Goal: Information Seeking & Learning: Check status

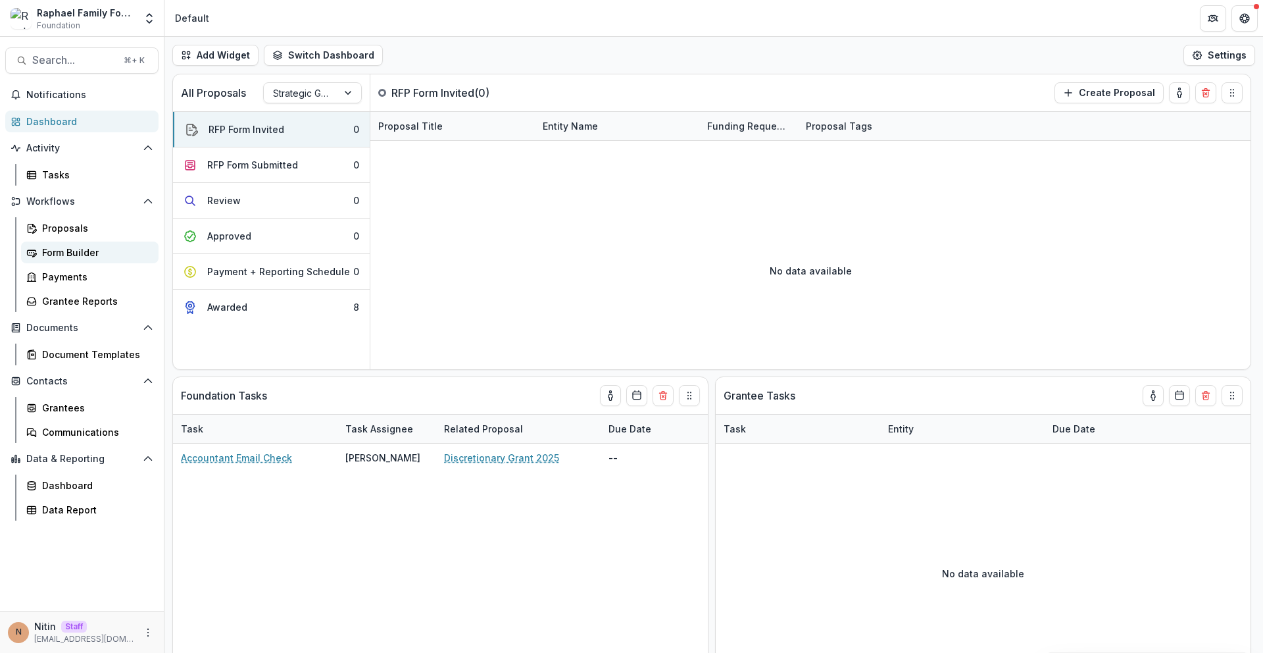
click at [67, 254] on div "Form Builder" at bounding box center [95, 252] width 106 height 14
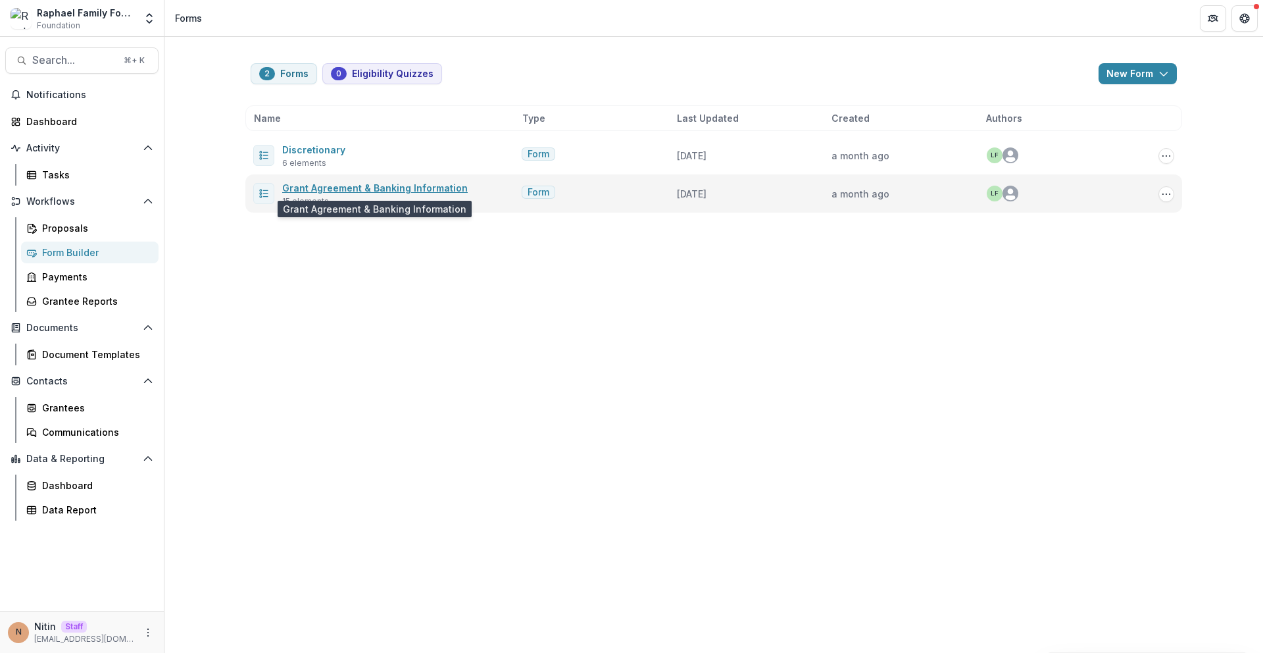
click at [312, 186] on link "Grant Agreement & Banking Information" at bounding box center [374, 187] width 185 height 11
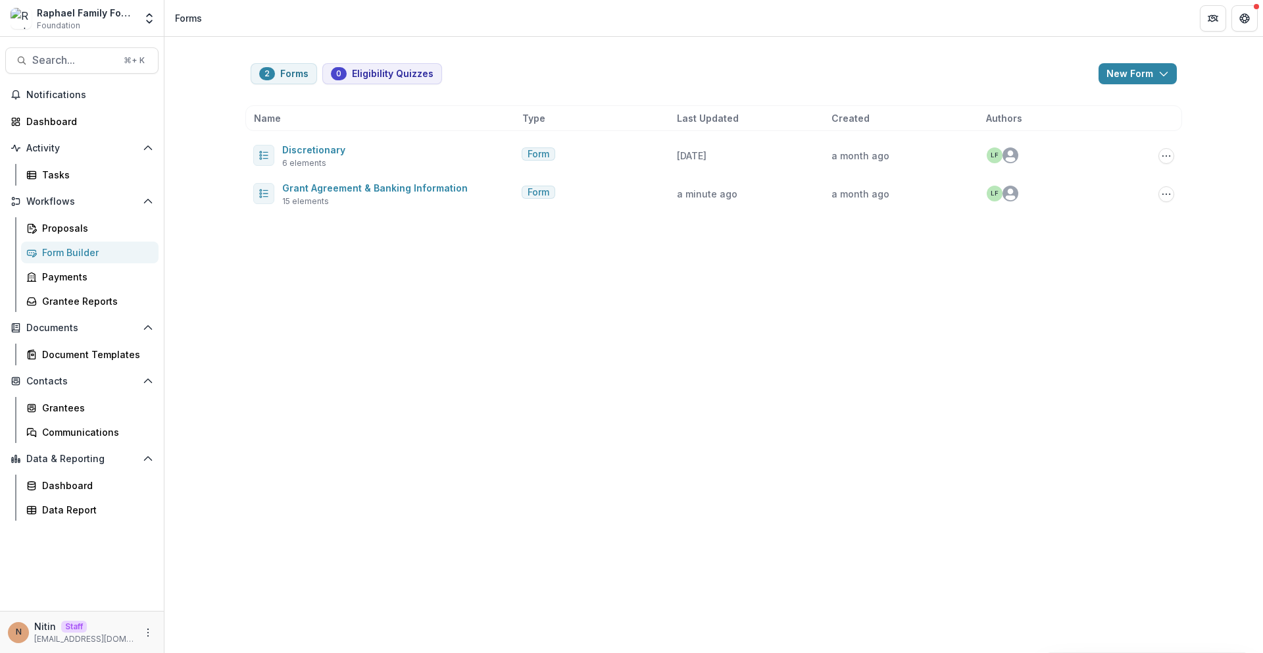
click at [70, 251] on div "Form Builder" at bounding box center [95, 252] width 106 height 14
click at [81, 230] on div "Proposals" at bounding box center [95, 228] width 106 height 14
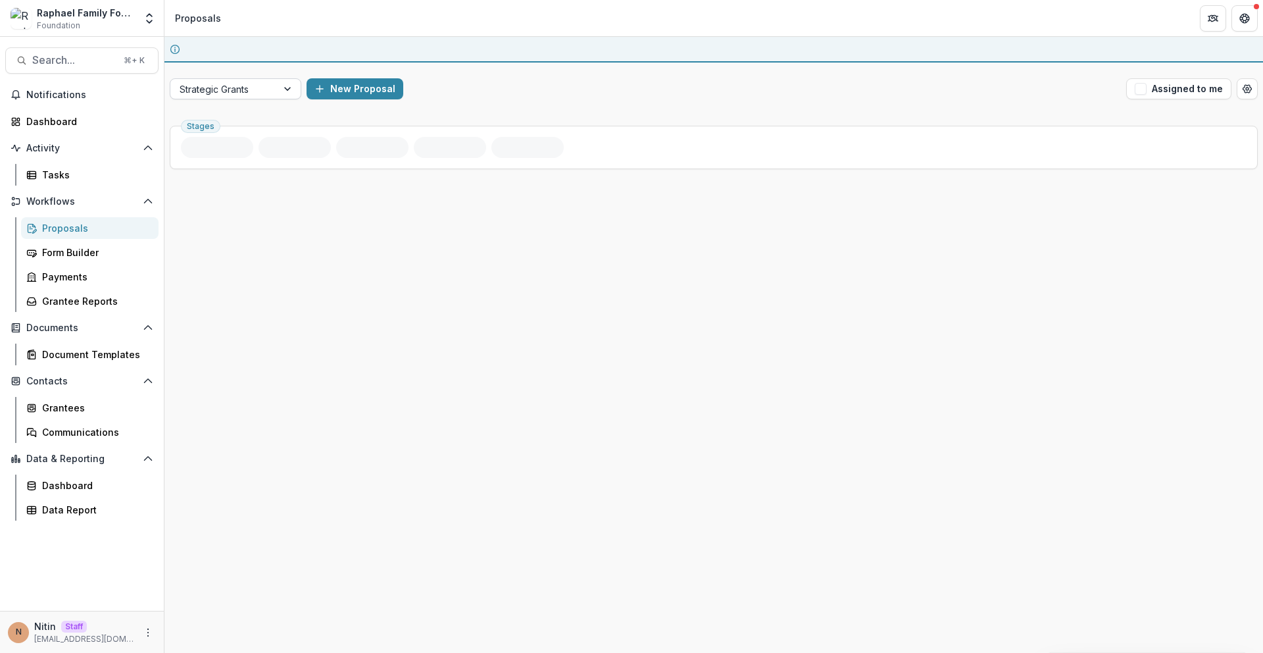
click at [212, 91] on div at bounding box center [224, 89] width 88 height 16
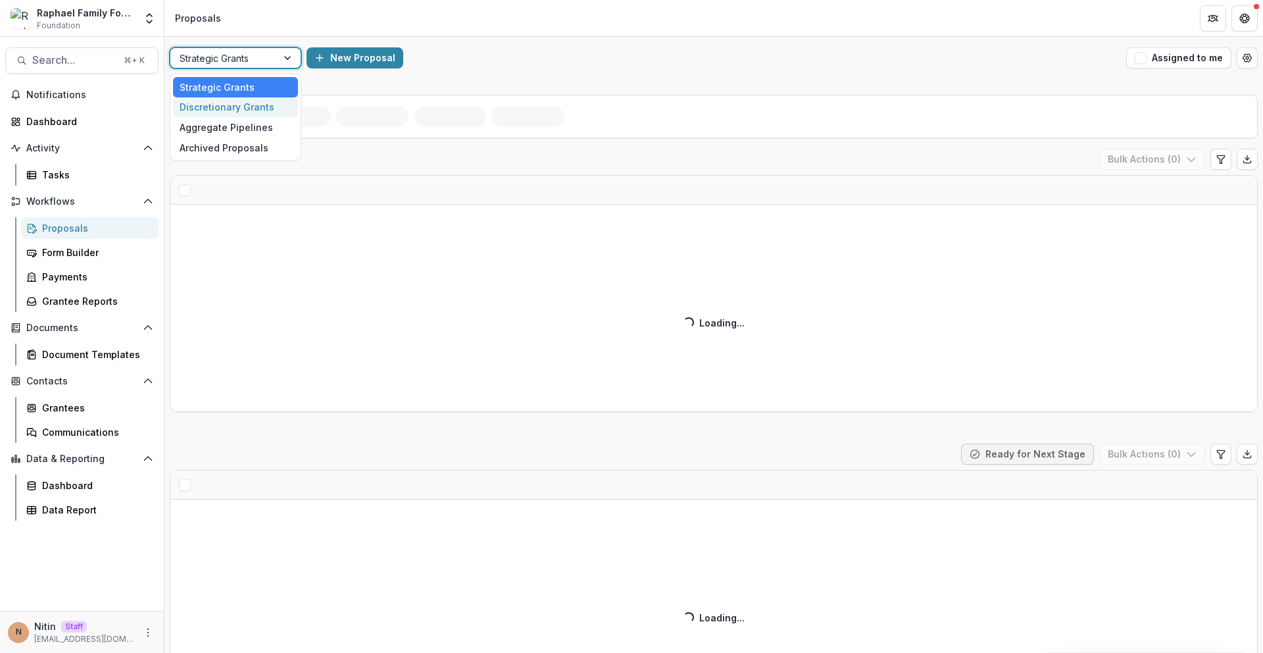
click at [228, 111] on div "Discretionary Grants" at bounding box center [235, 107] width 125 height 20
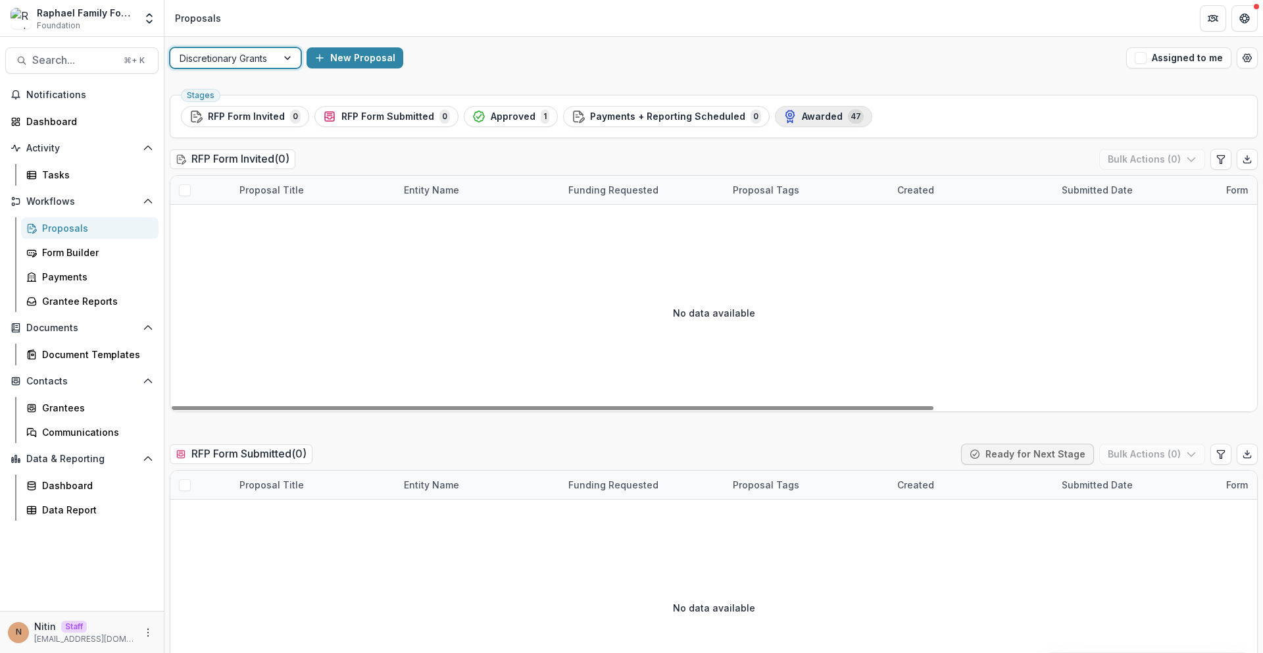
click at [817, 120] on span "Awarded" at bounding box center [822, 116] width 41 height 11
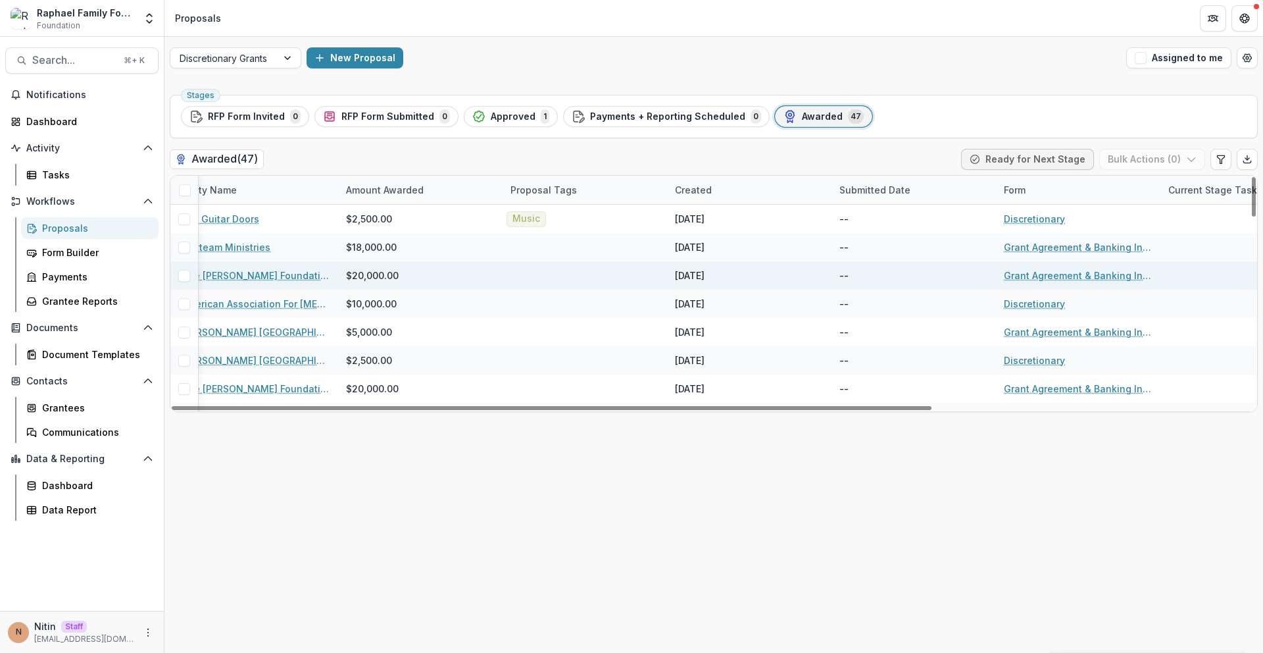
scroll to position [0, 455]
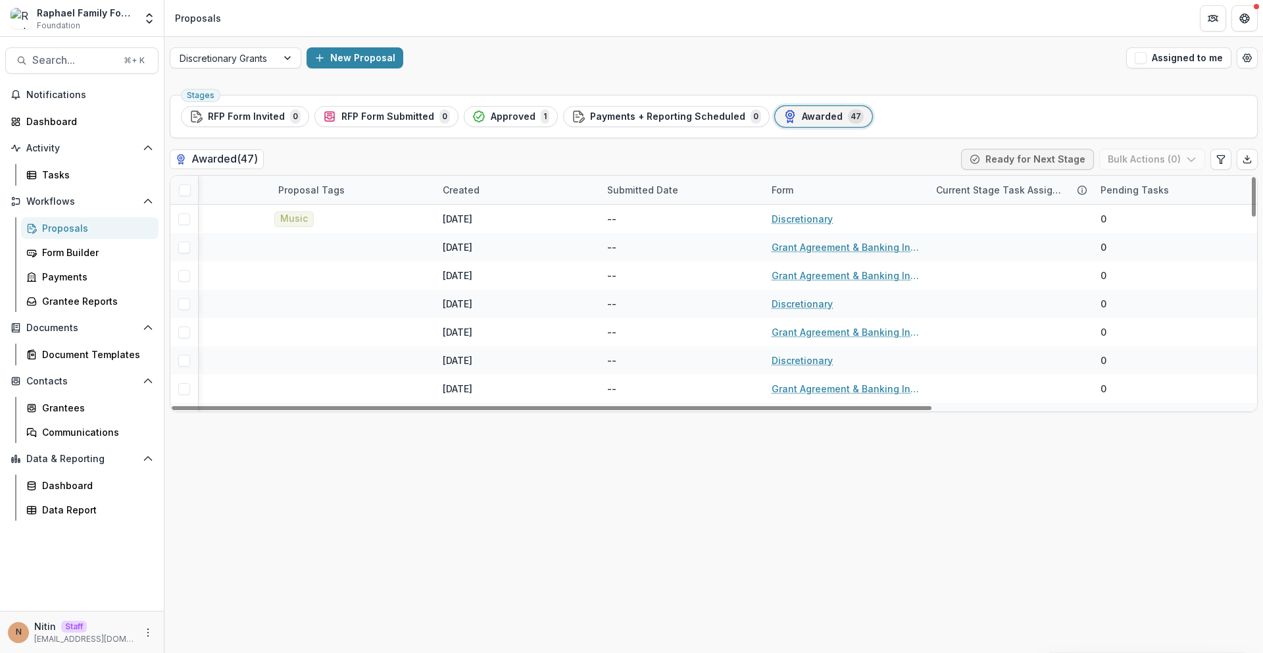
click at [843, 191] on div "Form" at bounding box center [846, 190] width 164 height 28
click at [818, 229] on input at bounding box center [845, 219] width 158 height 21
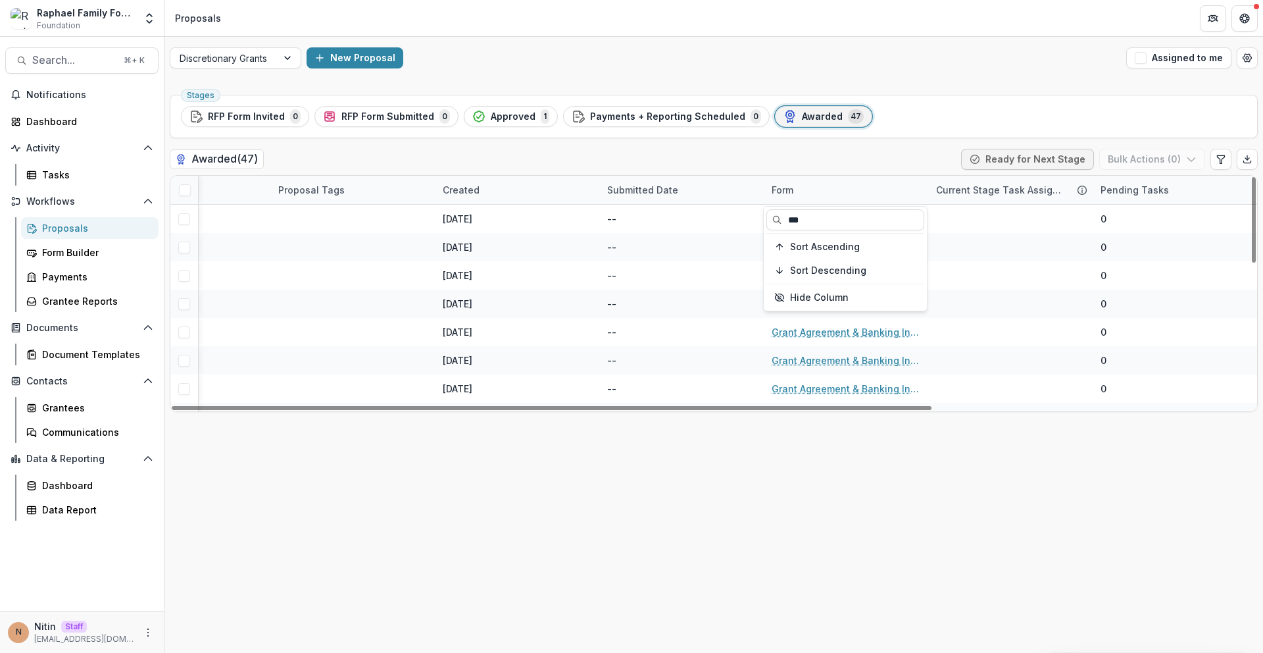
type input "***"
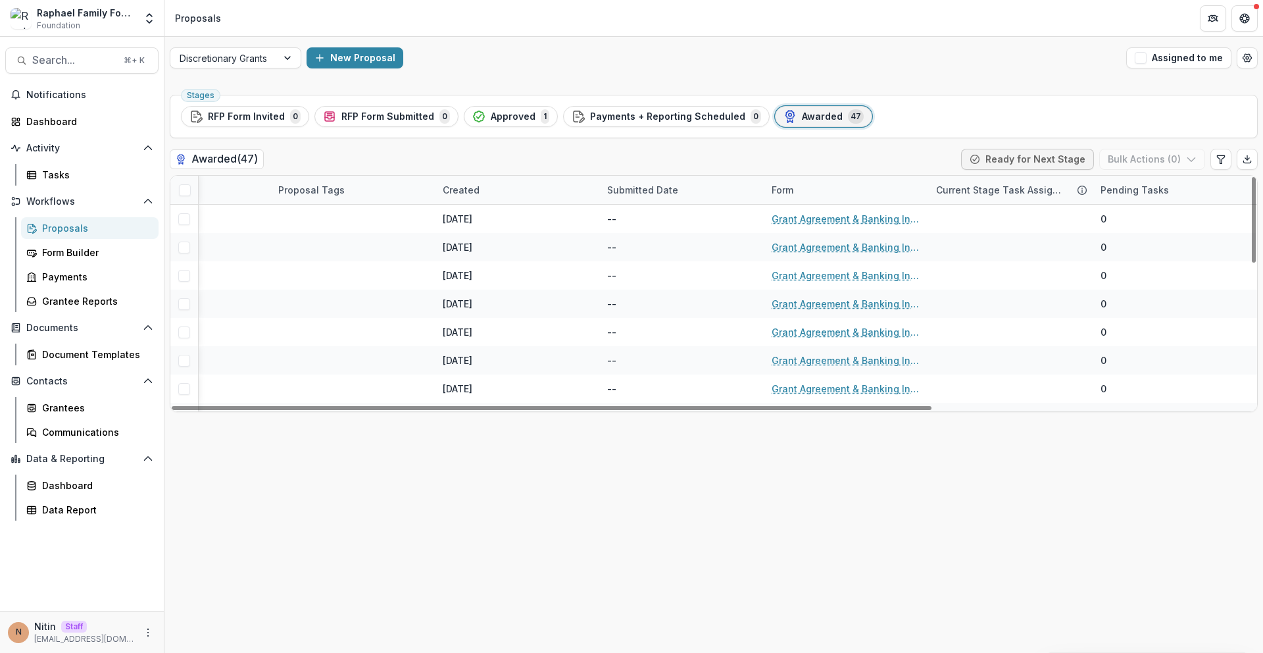
click at [816, 484] on div "Stages RFP Form Invited 0 RFP Form Submitted 0 Approved 1 Payments + Reporting …" at bounding box center [713, 370] width 1099 height 563
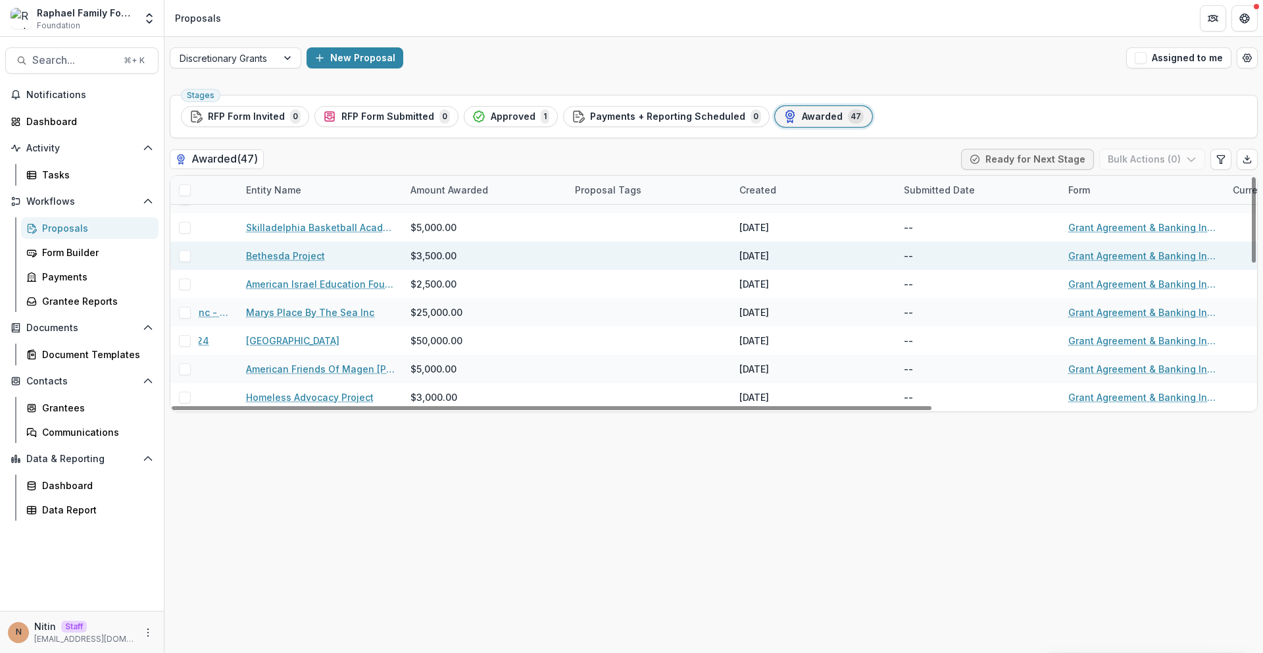
scroll to position [387, 0]
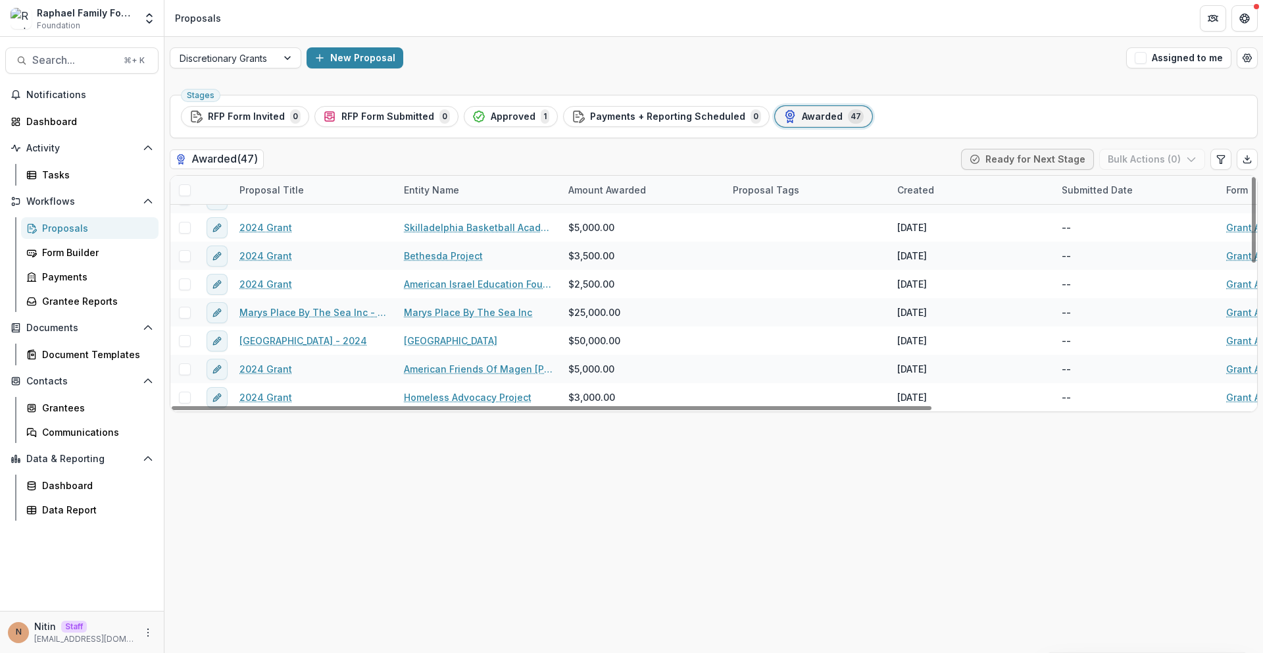
click at [181, 190] on span at bounding box center [185, 190] width 12 height 12
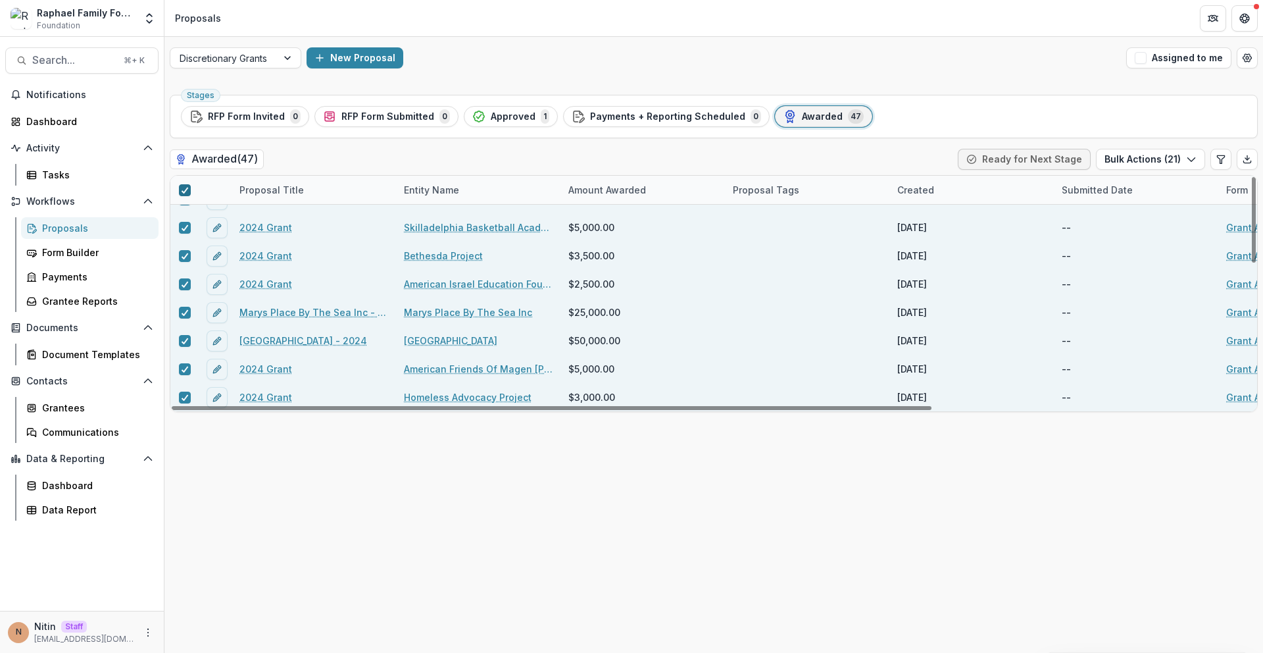
click at [185, 187] on icon at bounding box center [185, 190] width 8 height 7
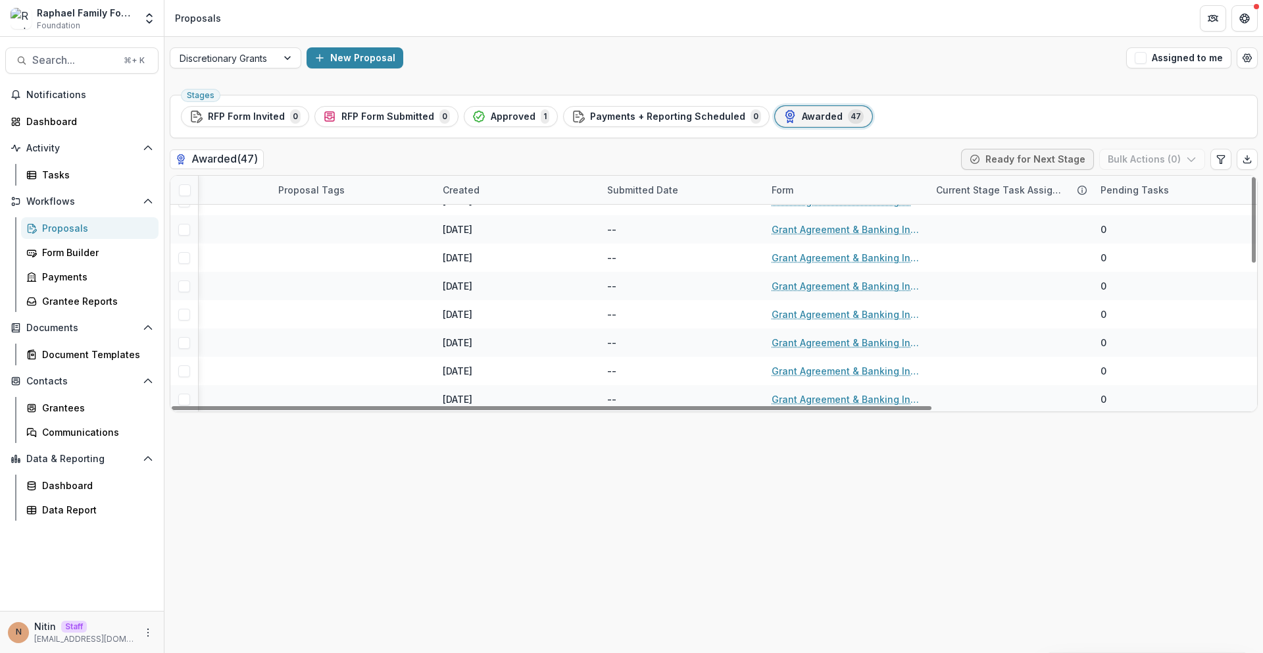
scroll to position [0, 455]
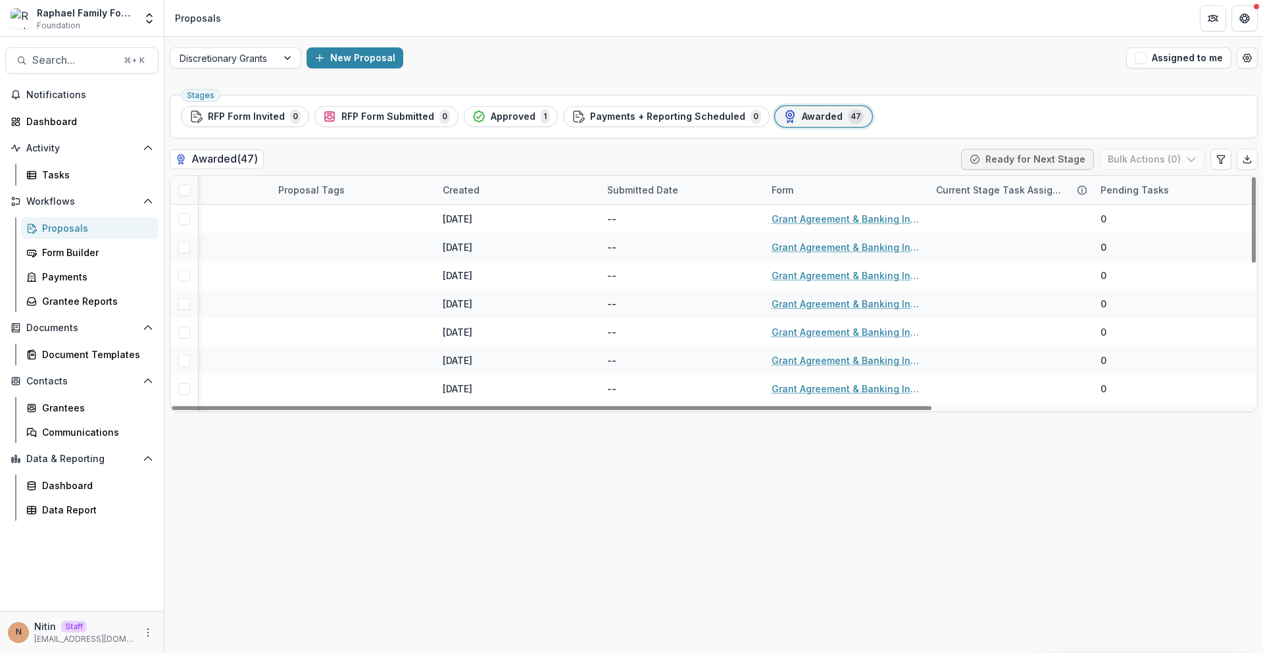
click at [891, 196] on div "Form" at bounding box center [846, 190] width 164 height 28
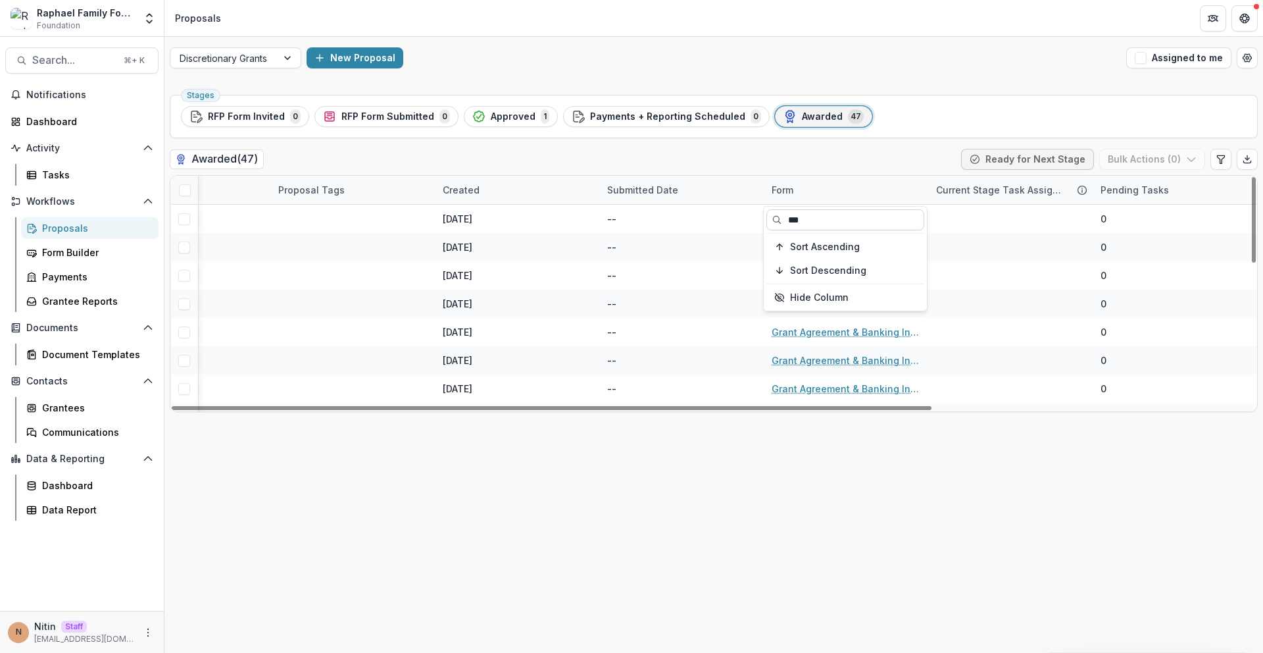
click at [859, 218] on input "***" at bounding box center [845, 219] width 158 height 21
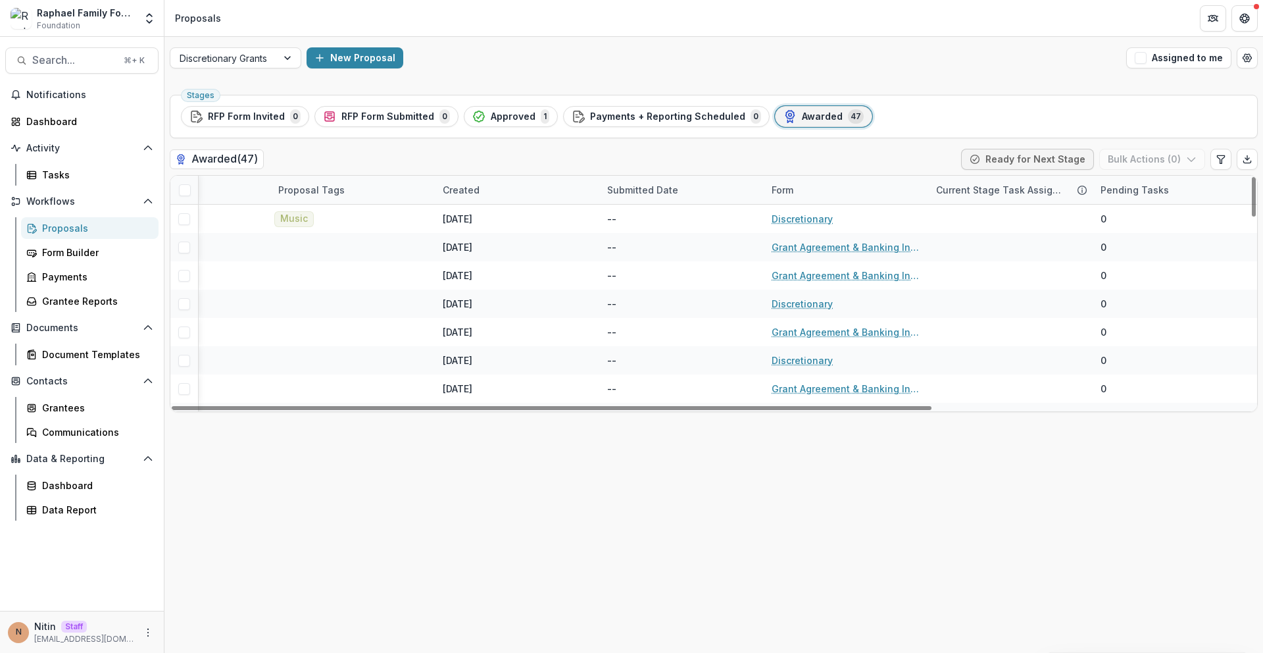
click at [872, 168] on div "Awarded ( 47 ) Ready for Next Stage Bulk Actions ( 0 )" at bounding box center [714, 162] width 1088 height 26
click at [856, 189] on div "Form" at bounding box center [846, 190] width 164 height 28
click at [813, 226] on input at bounding box center [845, 219] width 158 height 21
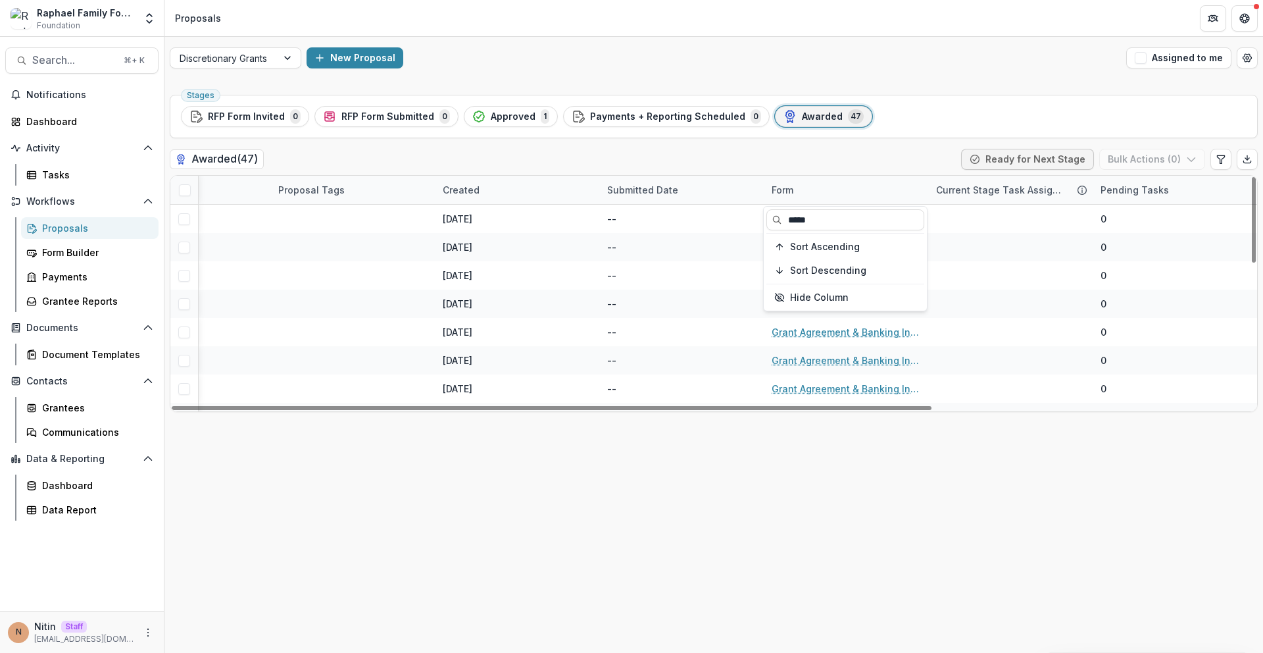
type input "*****"
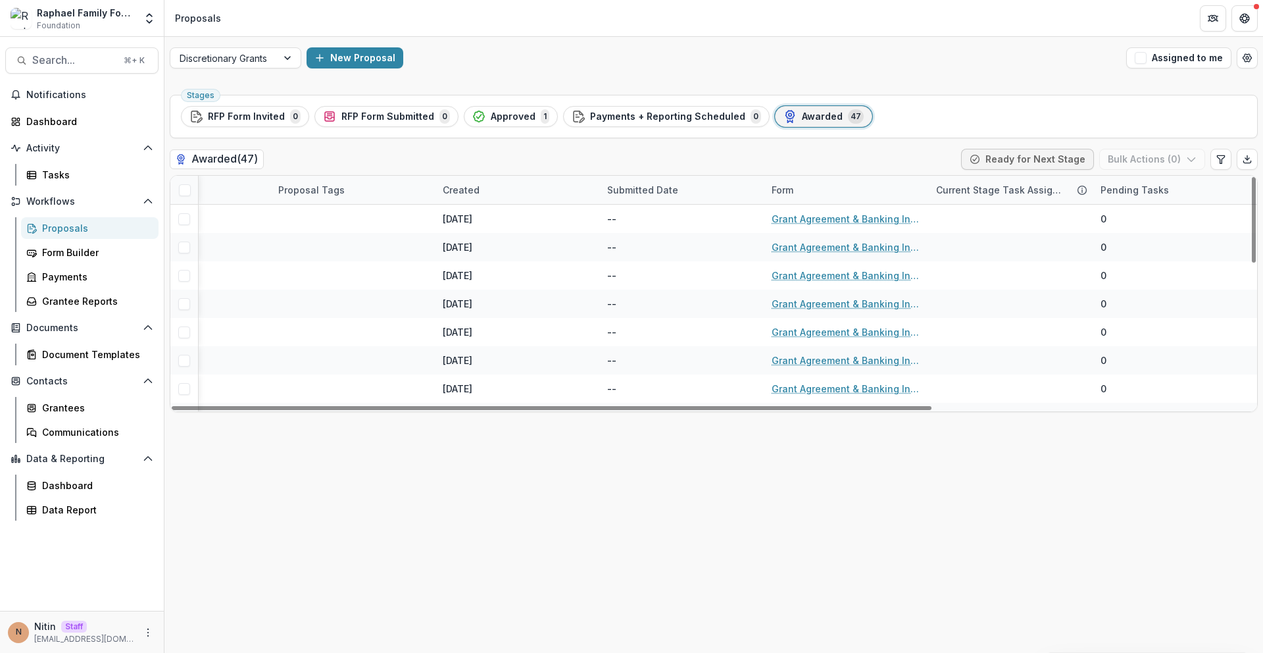
click at [772, 439] on div "Stages RFP Form Invited 0 RFP Form Submitted 0 Approved 1 Payments + Reporting …" at bounding box center [713, 370] width 1099 height 563
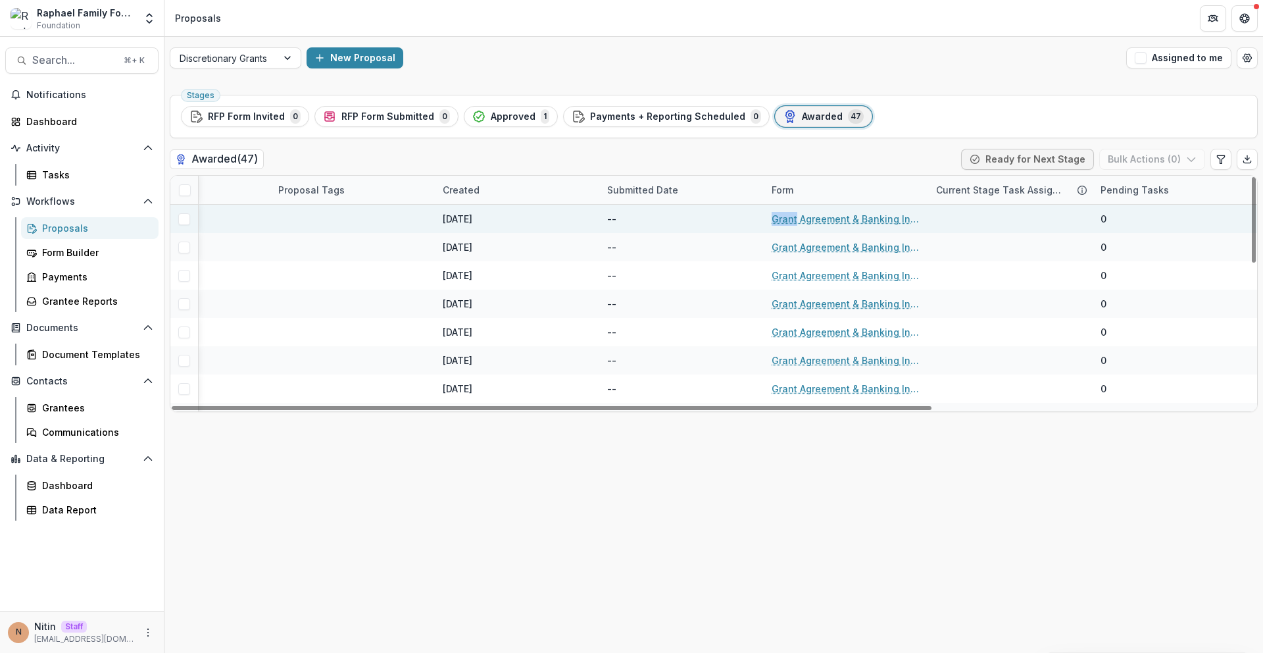
drag, startPoint x: 774, startPoint y: 216, endPoint x: 797, endPoint y: 222, distance: 23.9
click at [797, 222] on div "2024 Grant Cityteam Ministries $18,000.00 [DATE] -- Grant Agreement & Banking I…" at bounding box center [486, 219] width 1541 height 28
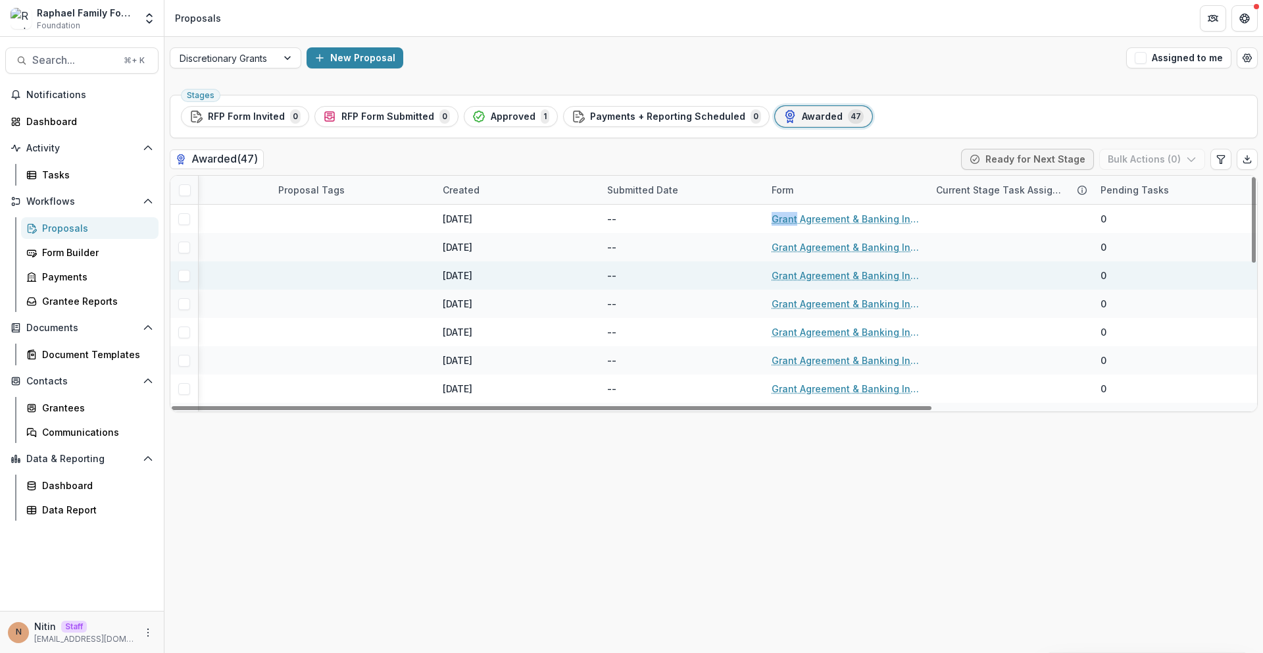
copy div "Grant"
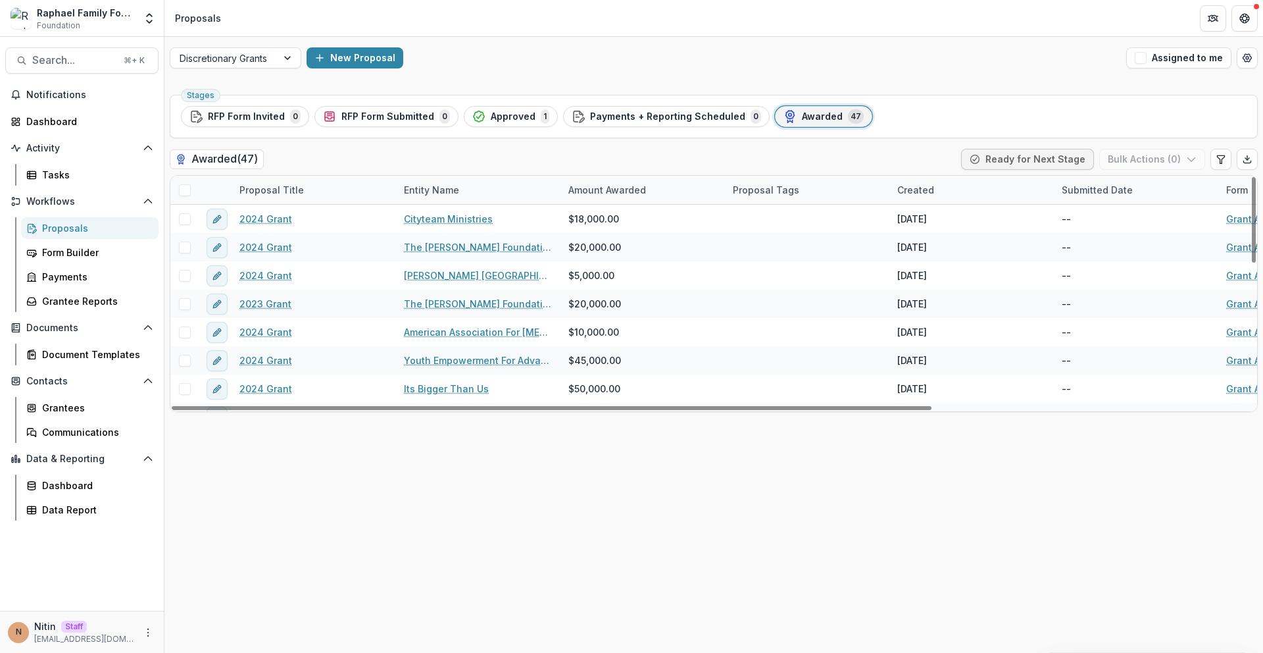
drag, startPoint x: 835, startPoint y: 554, endPoint x: 827, endPoint y: 435, distance: 118.7
click at [835, 551] on div "Stages RFP Form Invited 0 RFP Form Submitted 0 Approved 1 Payments + Reporting …" at bounding box center [713, 370] width 1099 height 563
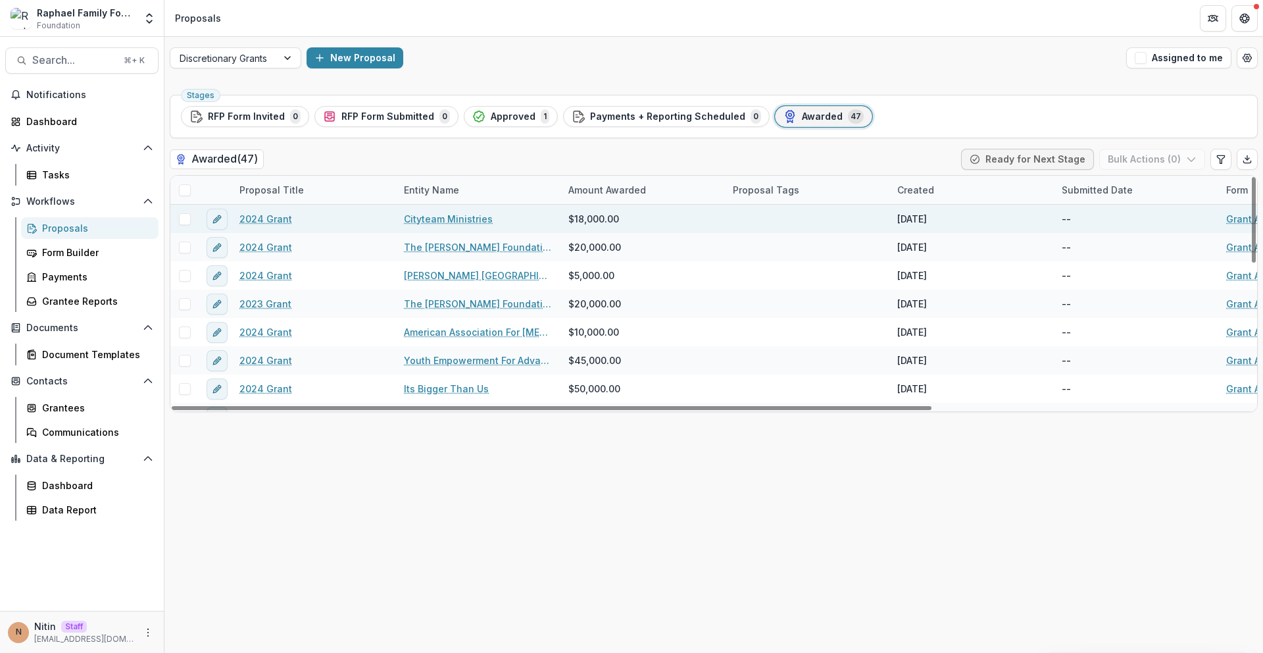
drag, startPoint x: 940, startPoint y: 213, endPoint x: 894, endPoint y: 212, distance: 46.1
click at [894, 212] on div "[DATE]" at bounding box center [971, 219] width 164 height 28
copy div "[DATE]"
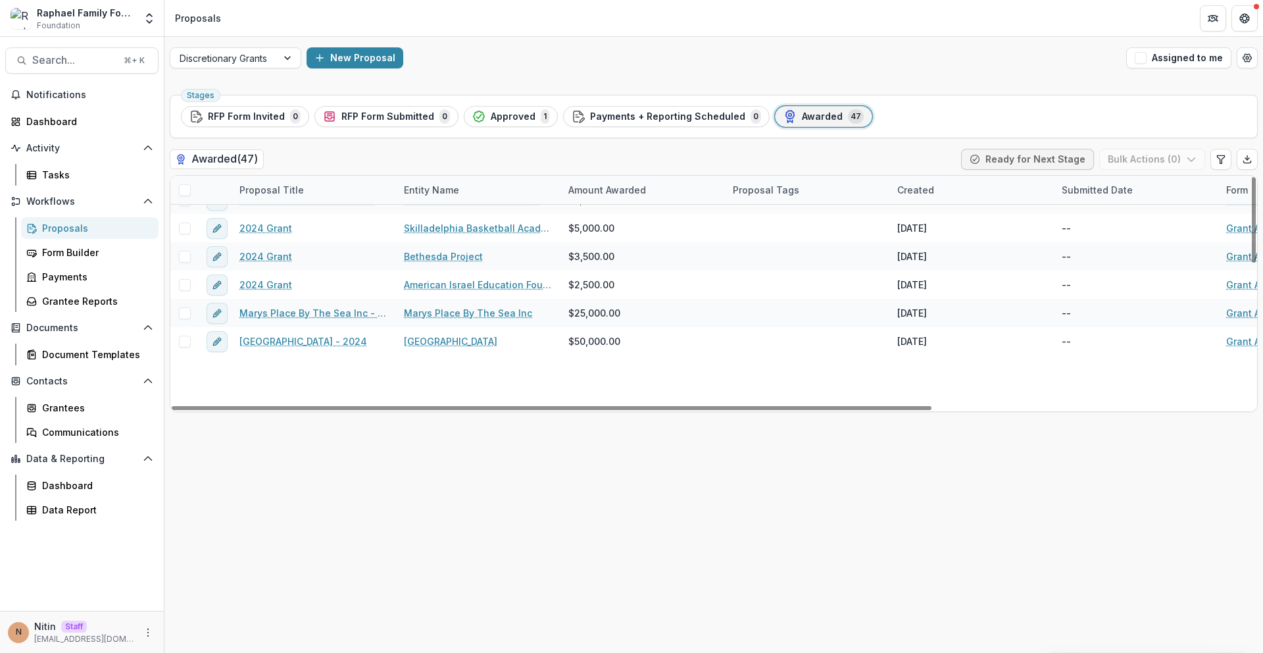
scroll to position [387, 0]
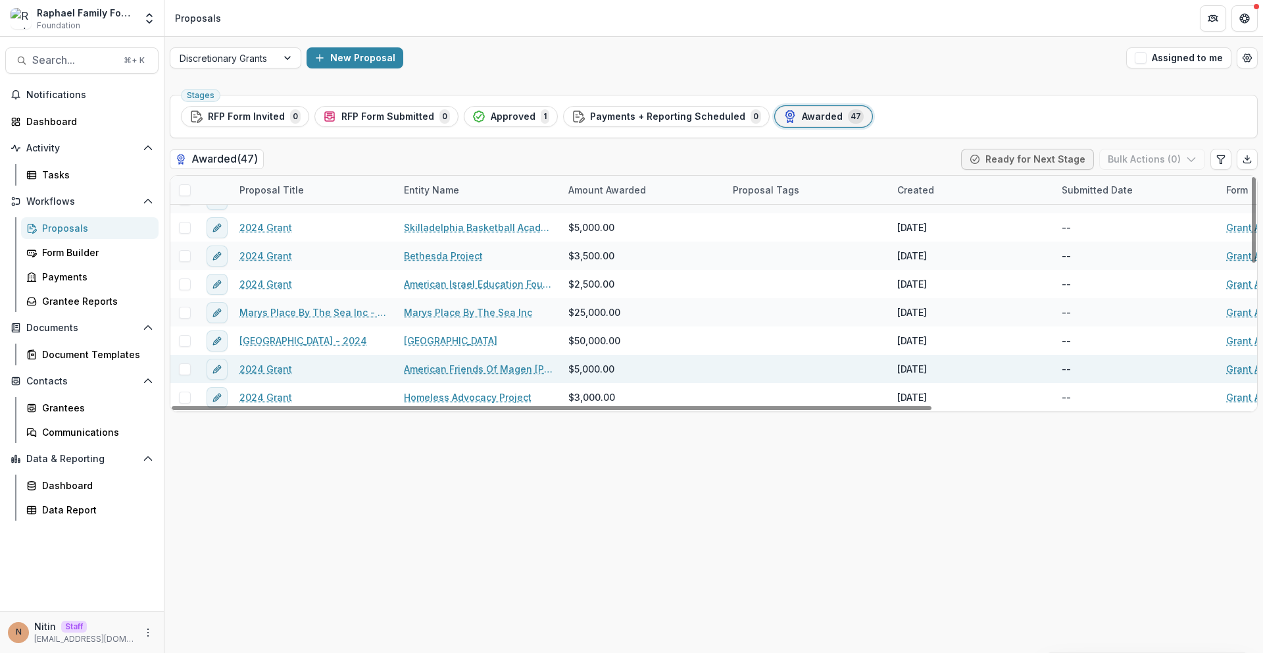
drag, startPoint x: 968, startPoint y: 373, endPoint x: 878, endPoint y: 373, distance: 89.5
click at [878, 373] on div "2024 Grant American Friends Of Magen [PERSON_NAME] $5,000.00 [DATE] -- Grant Ag…" at bounding box center [940, 369] width 1541 height 28
copy div "[DATE]"
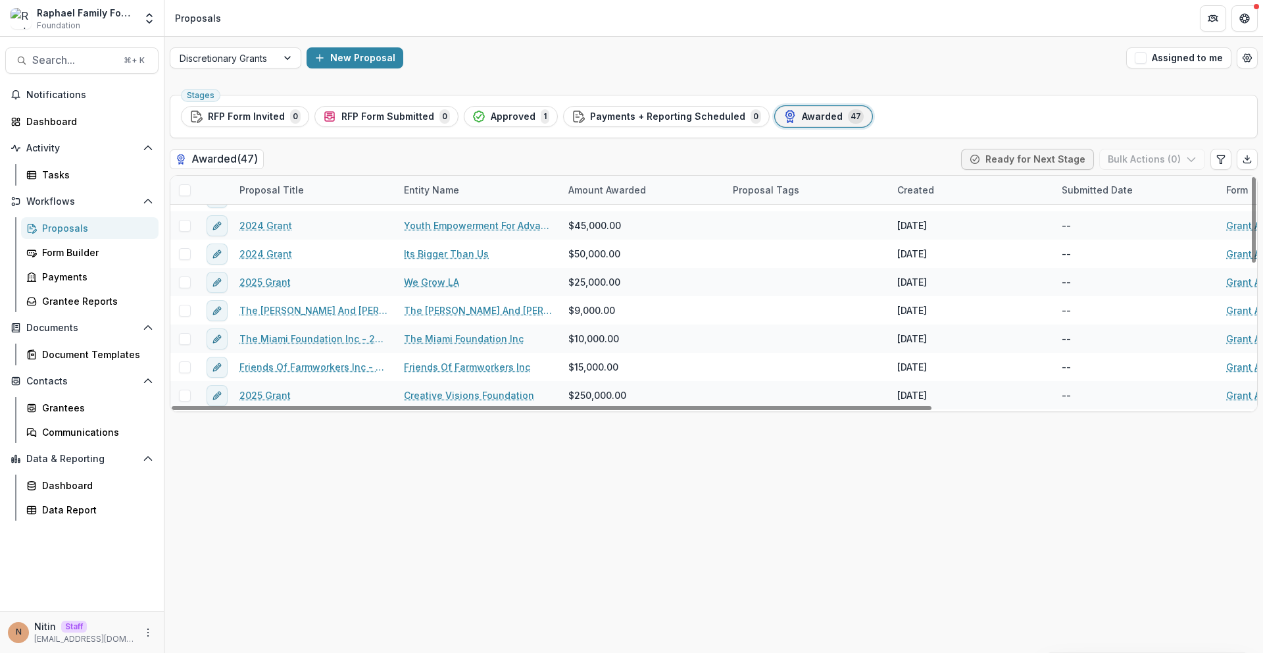
scroll to position [0, 0]
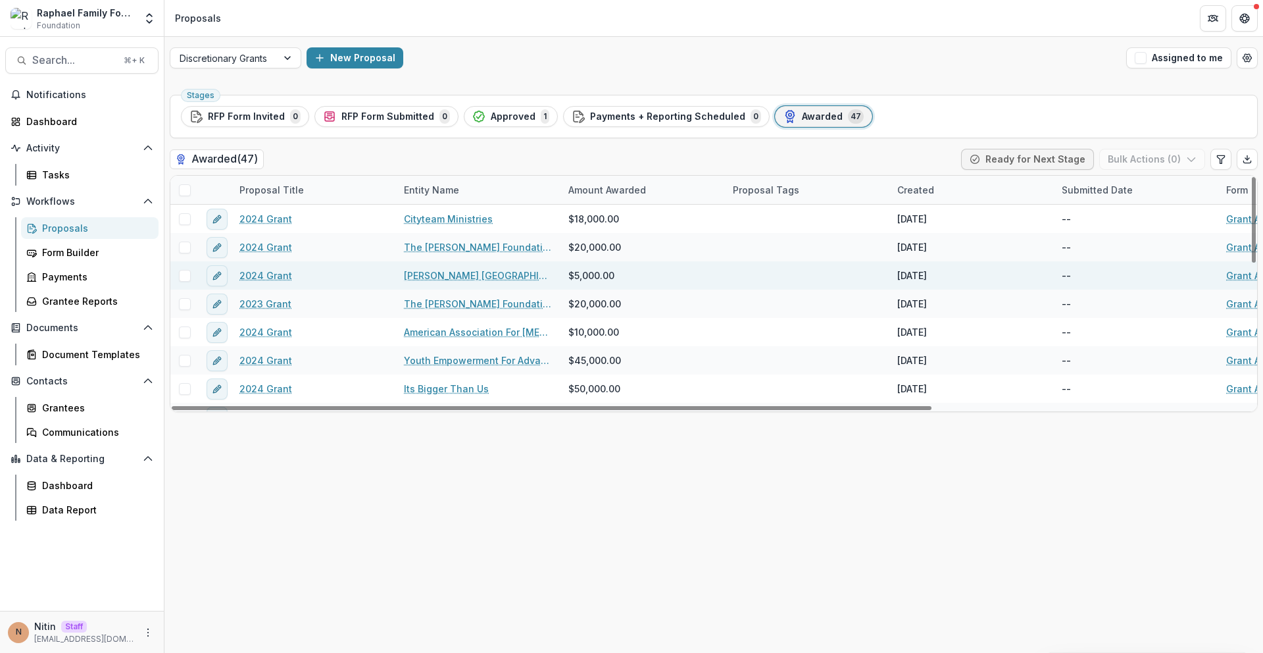
click at [949, 288] on div "[DATE]" at bounding box center [971, 275] width 164 height 28
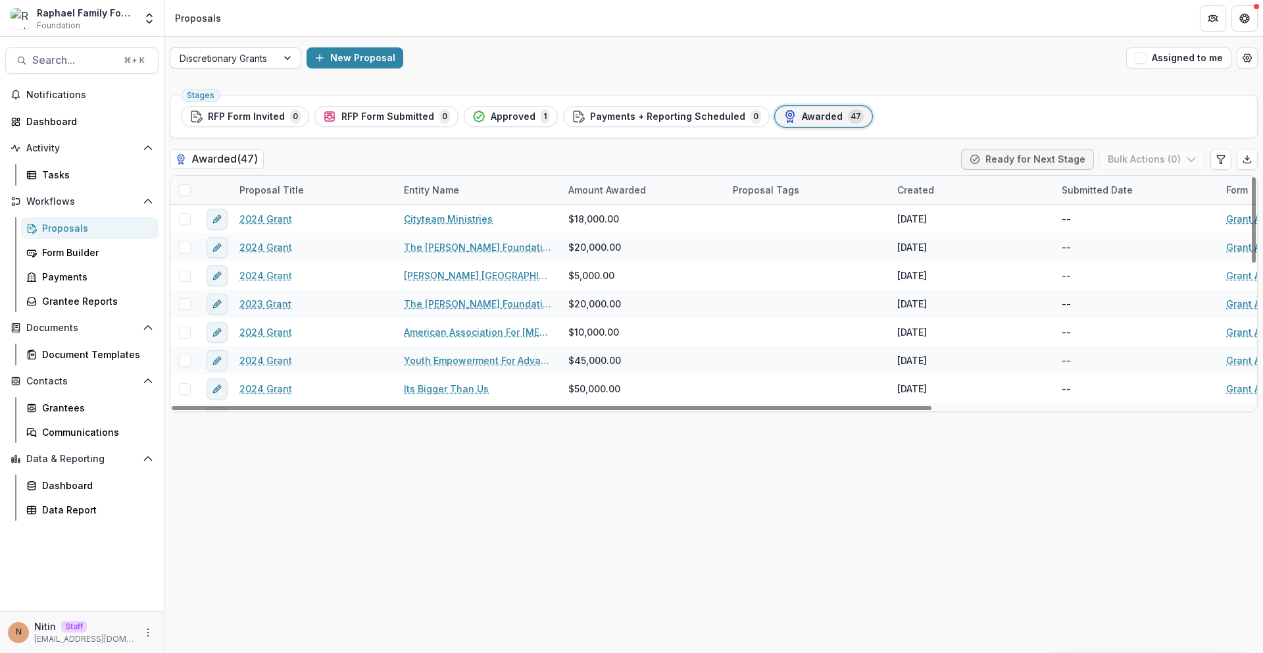
click at [263, 57] on div at bounding box center [224, 58] width 88 height 16
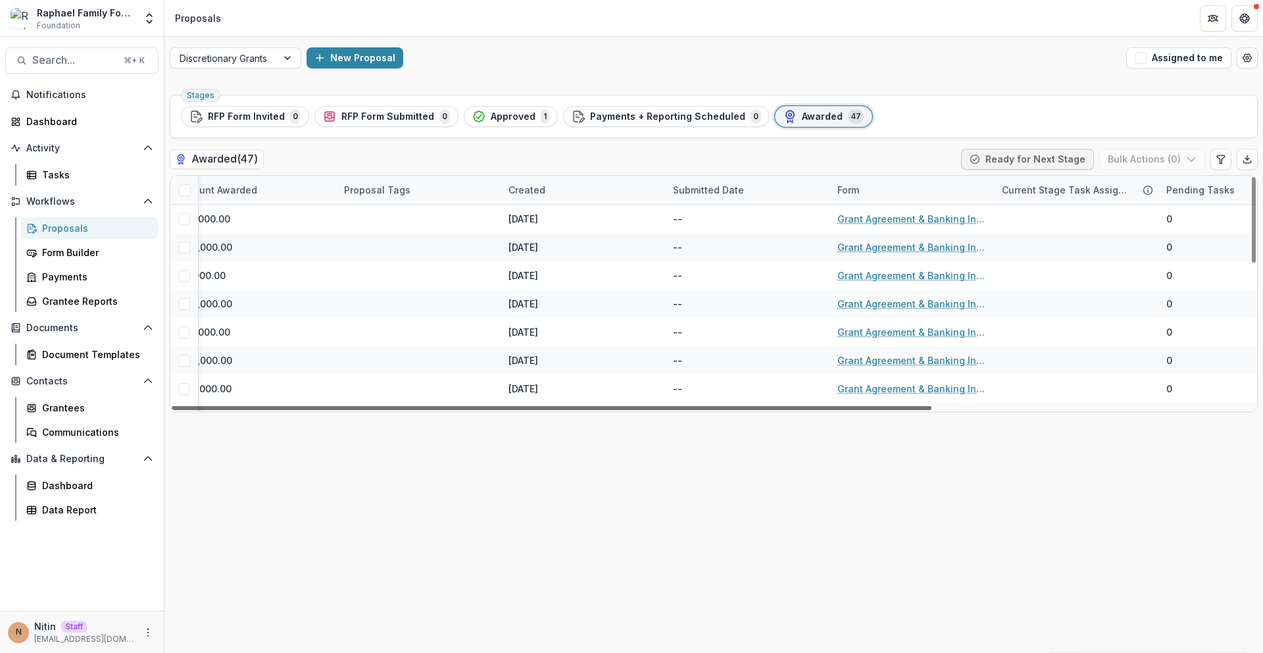
scroll to position [0, 455]
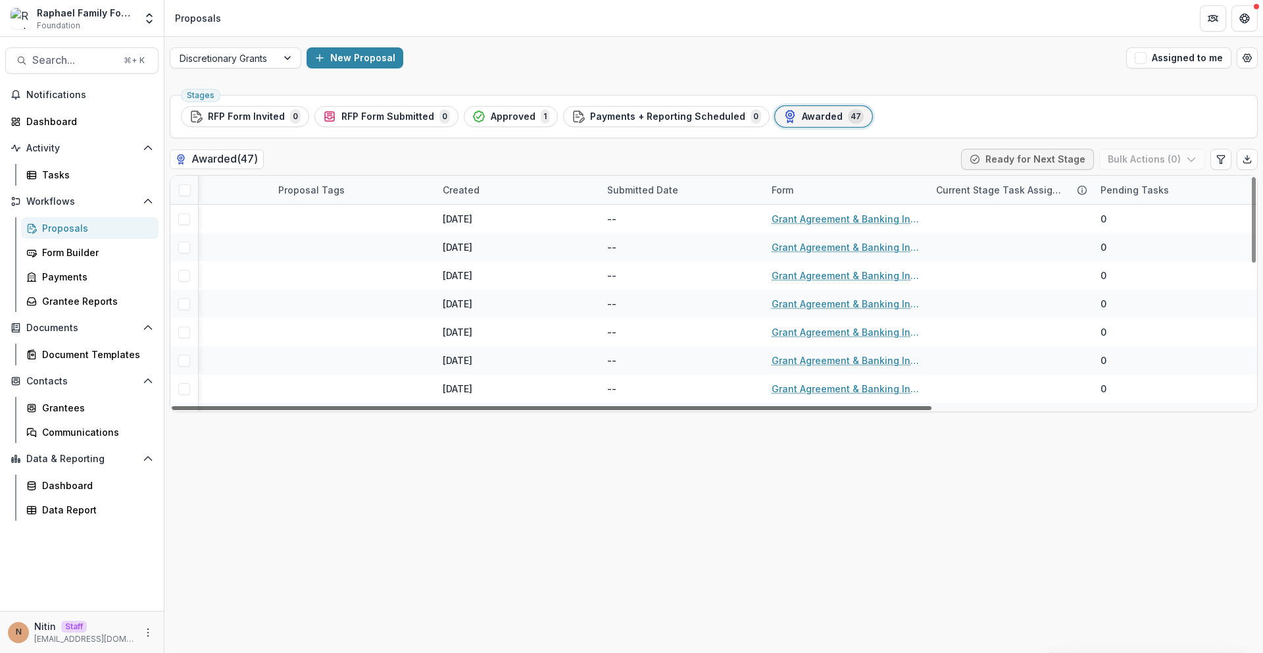
drag, startPoint x: 583, startPoint y: 407, endPoint x: 997, endPoint y: 414, distance: 413.2
click at [931, 410] on div at bounding box center [552, 408] width 760 height 4
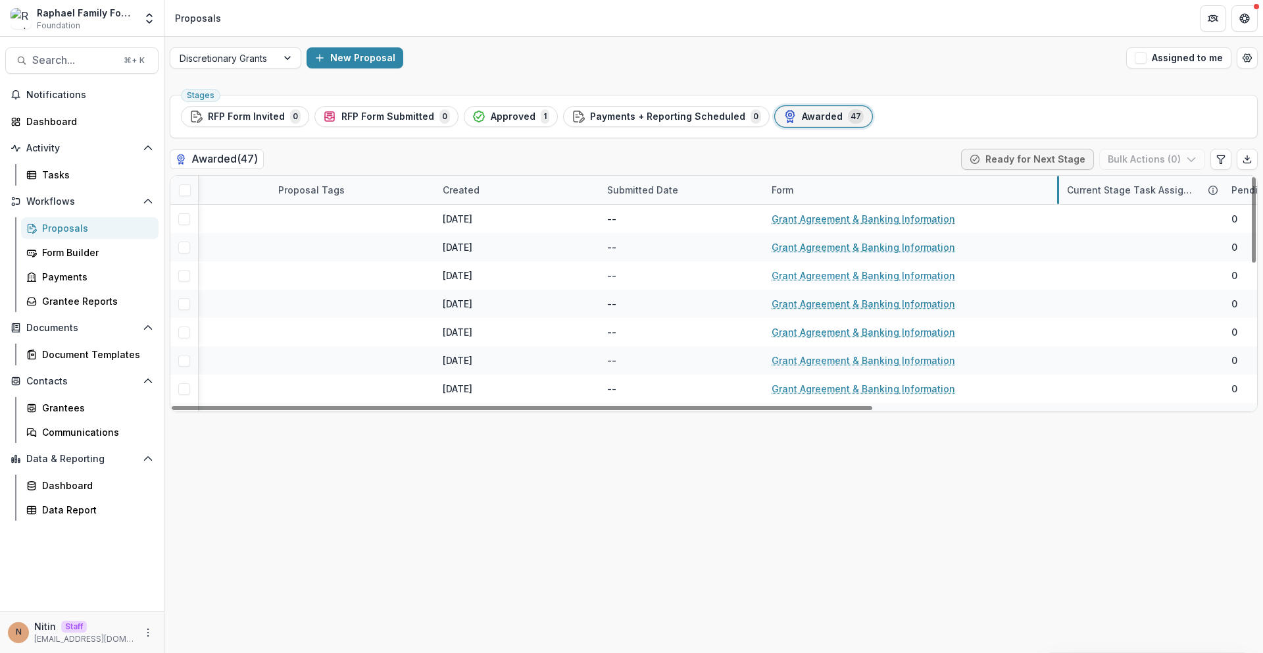
drag, startPoint x: 926, startPoint y: 189, endPoint x: 731, endPoint y: 159, distance: 196.9
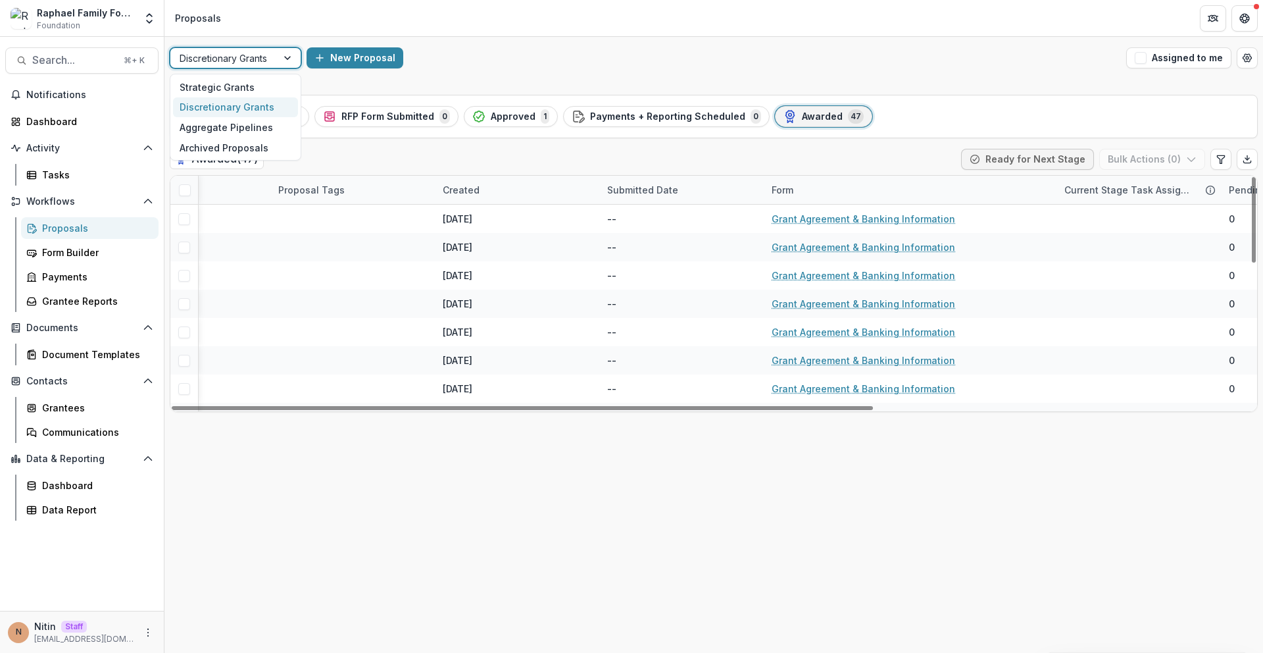
click at [271, 60] on div "Discretionary Grants" at bounding box center [223, 58] width 107 height 19
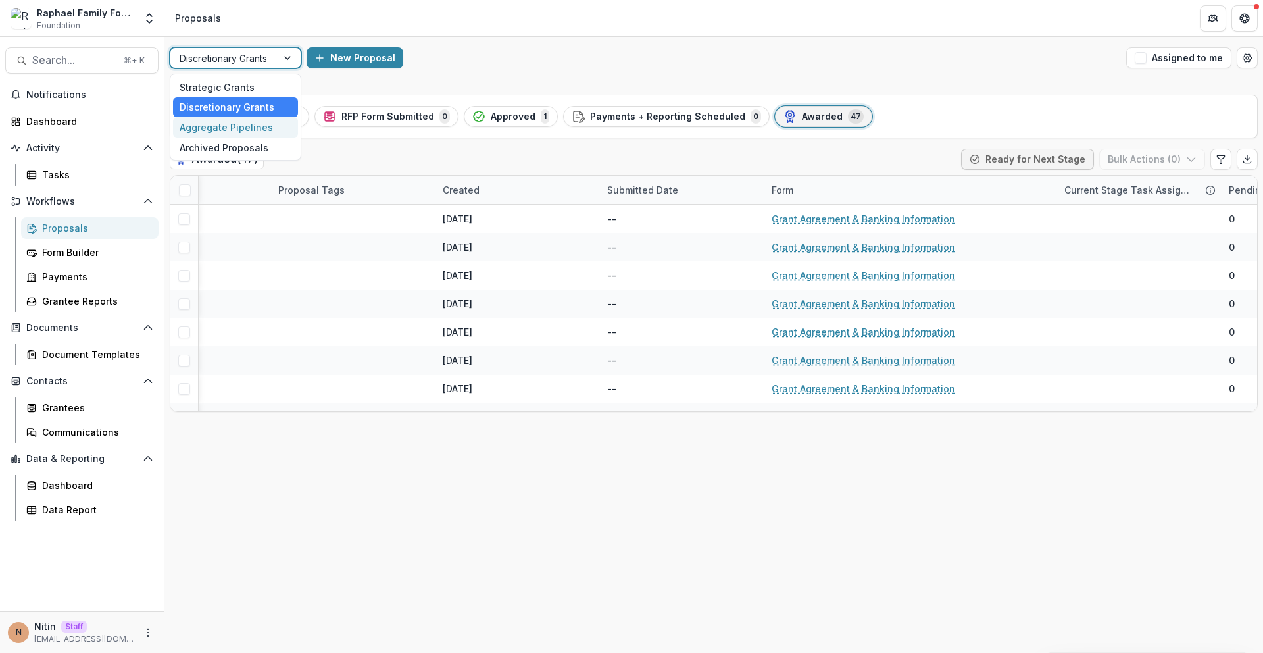
click at [220, 132] on div "Aggregate Pipelines" at bounding box center [235, 127] width 125 height 20
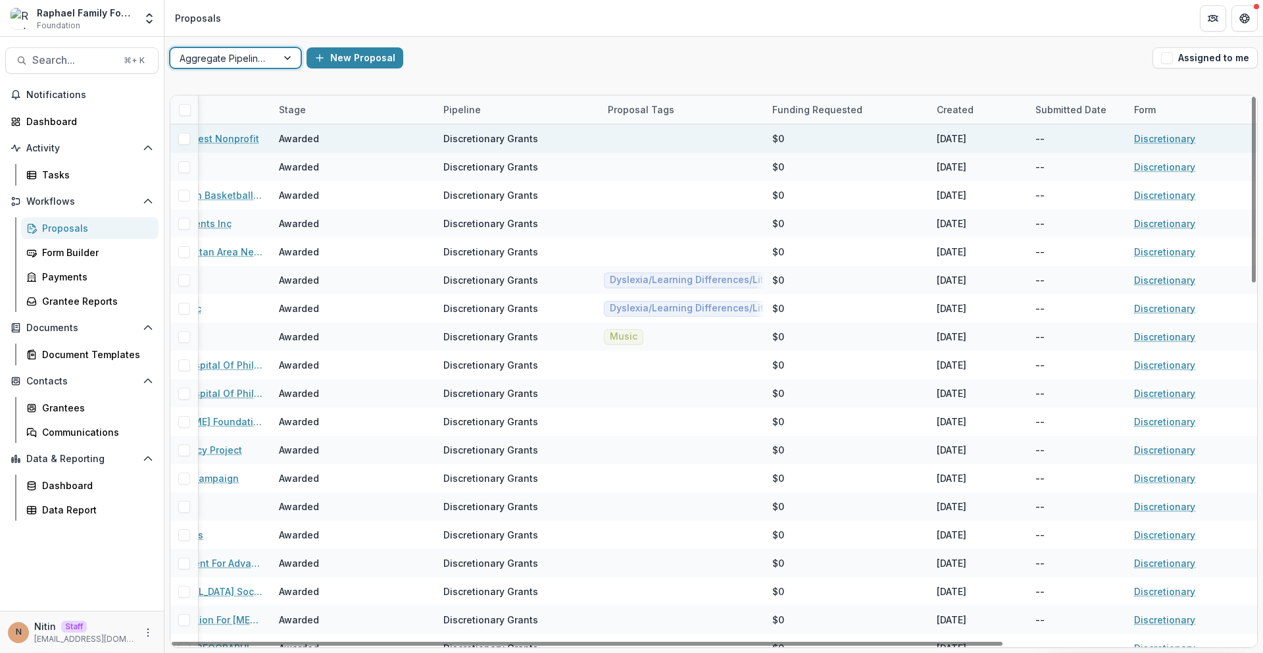
scroll to position [0, 323]
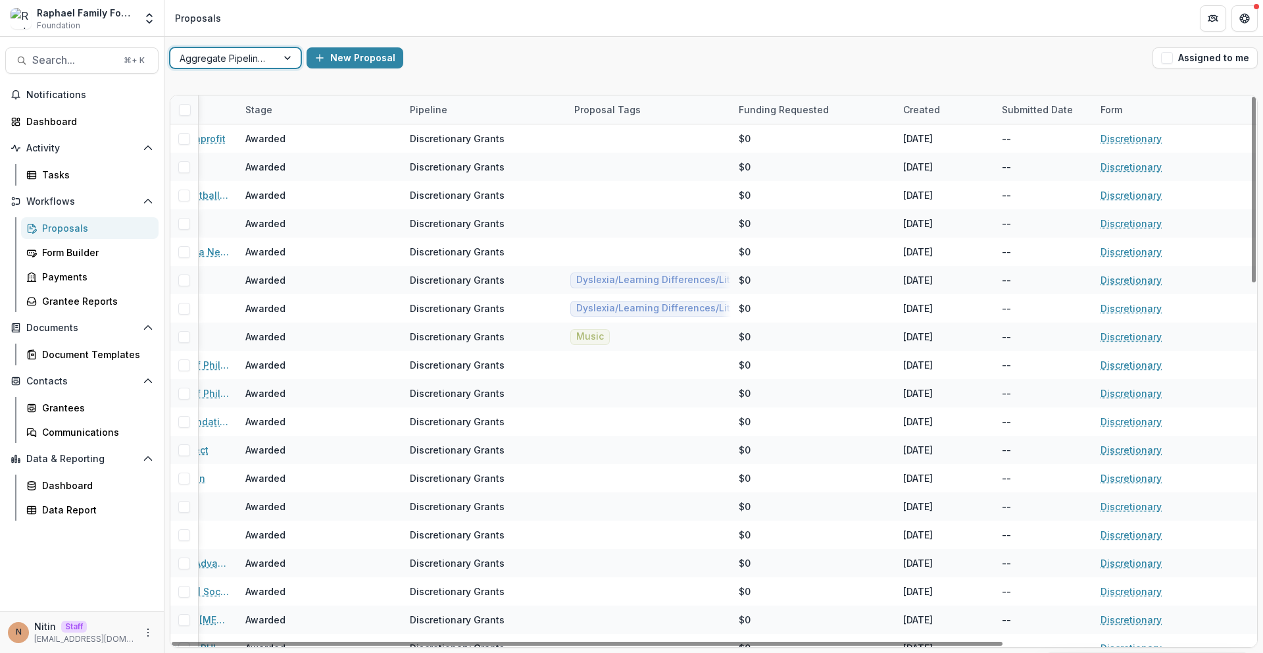
click at [1116, 116] on div "Form" at bounding box center [1111, 110] width 37 height 14
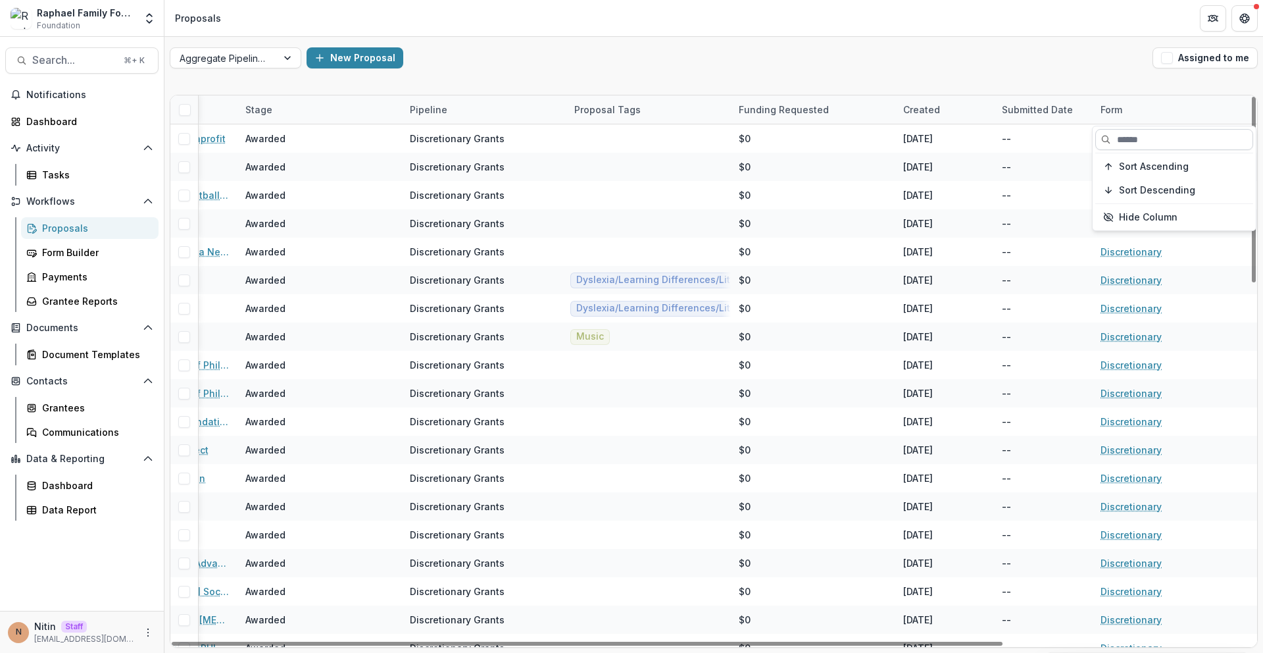
click at [1125, 139] on input at bounding box center [1174, 139] width 158 height 21
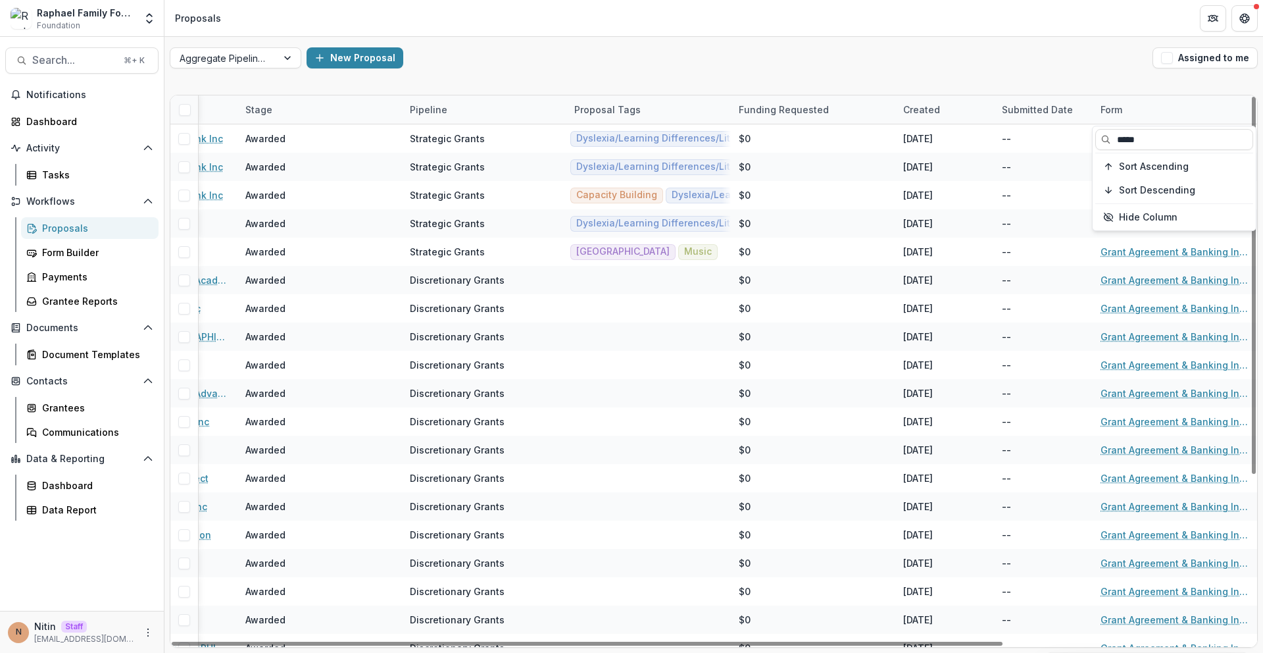
type input "*****"
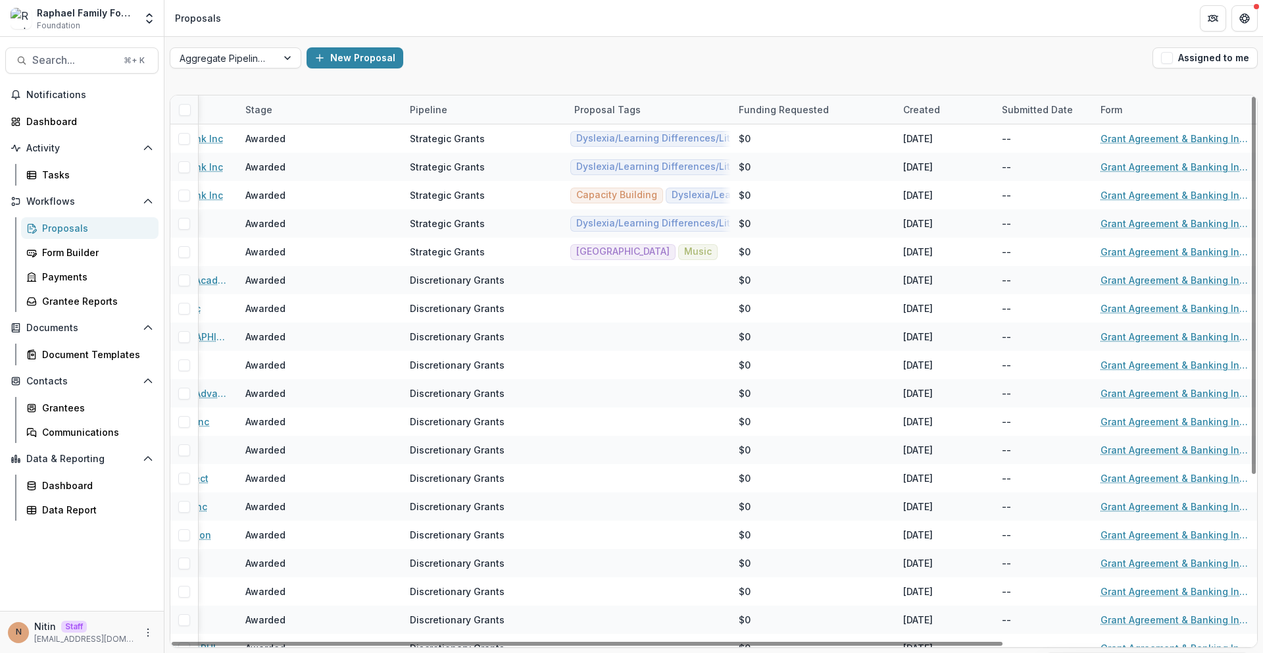
drag, startPoint x: 1116, startPoint y: 64, endPoint x: 1116, endPoint y: 70, distance: 6.6
click at [1116, 64] on div "New Proposal" at bounding box center [727, 57] width 841 height 21
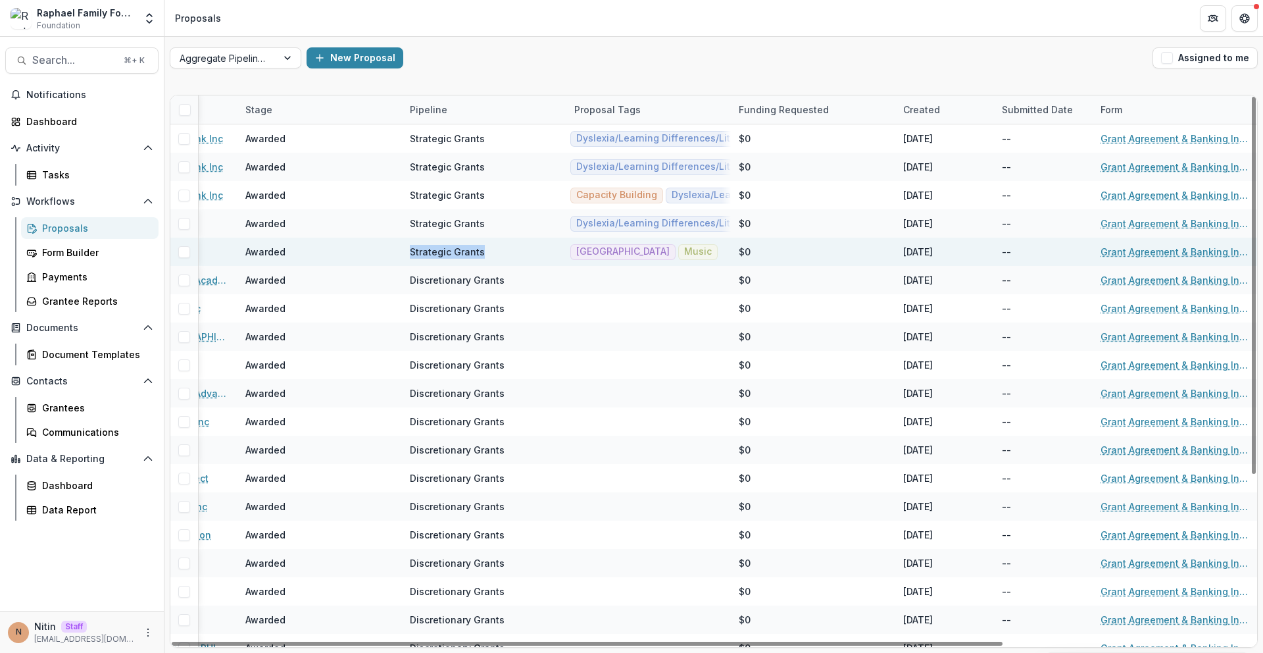
drag, startPoint x: 409, startPoint y: 251, endPoint x: 504, endPoint y: 249, distance: 94.7
click at [502, 249] on div "Strategic Grants" at bounding box center [484, 251] width 164 height 28
click at [537, 255] on div "Strategic Grants" at bounding box center [484, 251] width 149 height 28
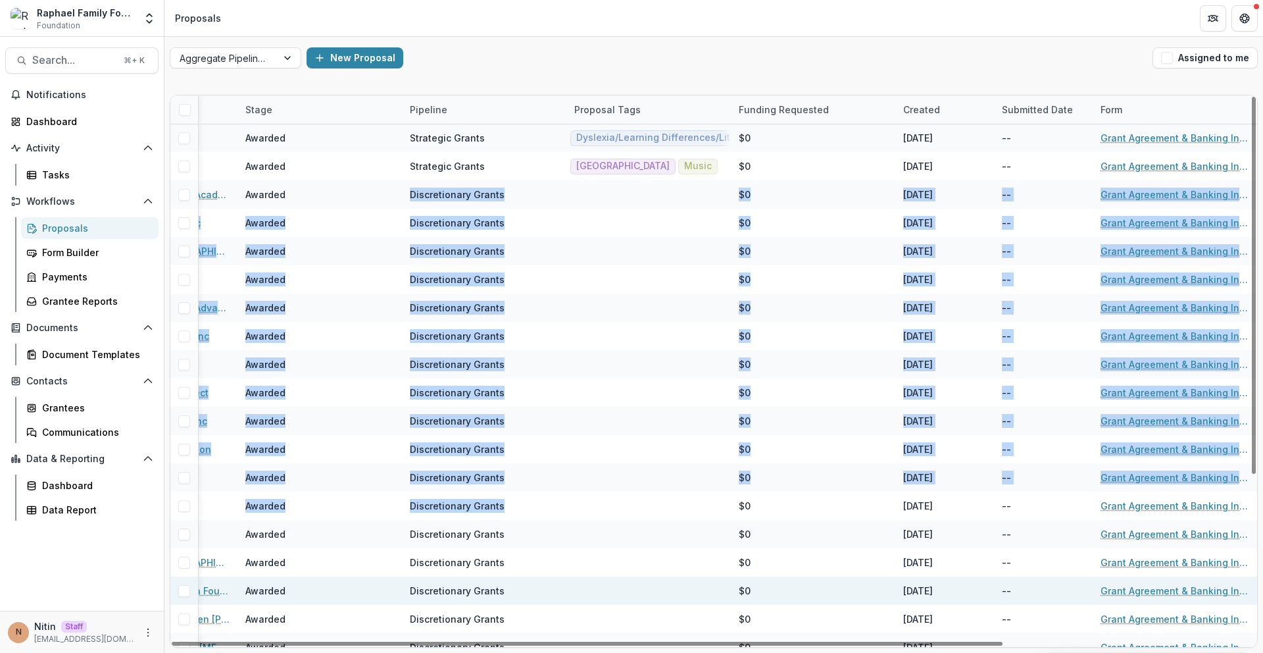
scroll to position [241, 323]
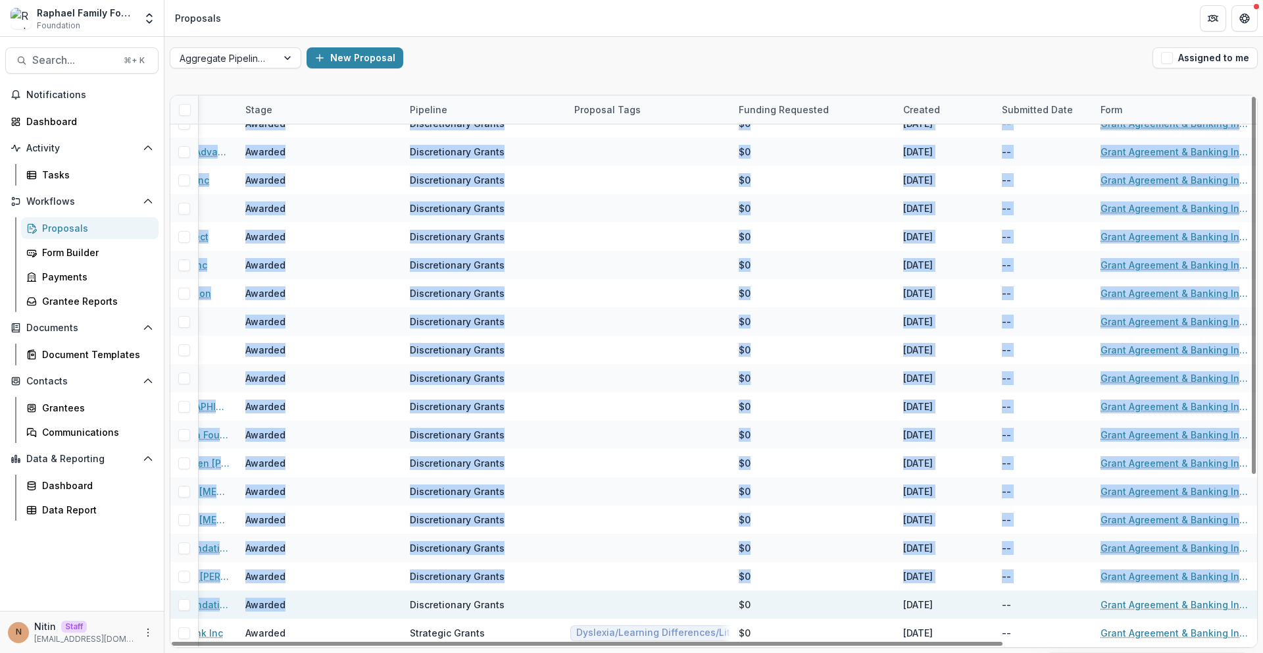
drag, startPoint x: 426, startPoint y: 324, endPoint x: 520, endPoint y: 594, distance: 286.2
click at [520, 595] on div "2025 Demonstration Grant Part 2 The Academy In Manayunk Inc Awarded Strategic G…" at bounding box center [552, 265] width 1410 height 764
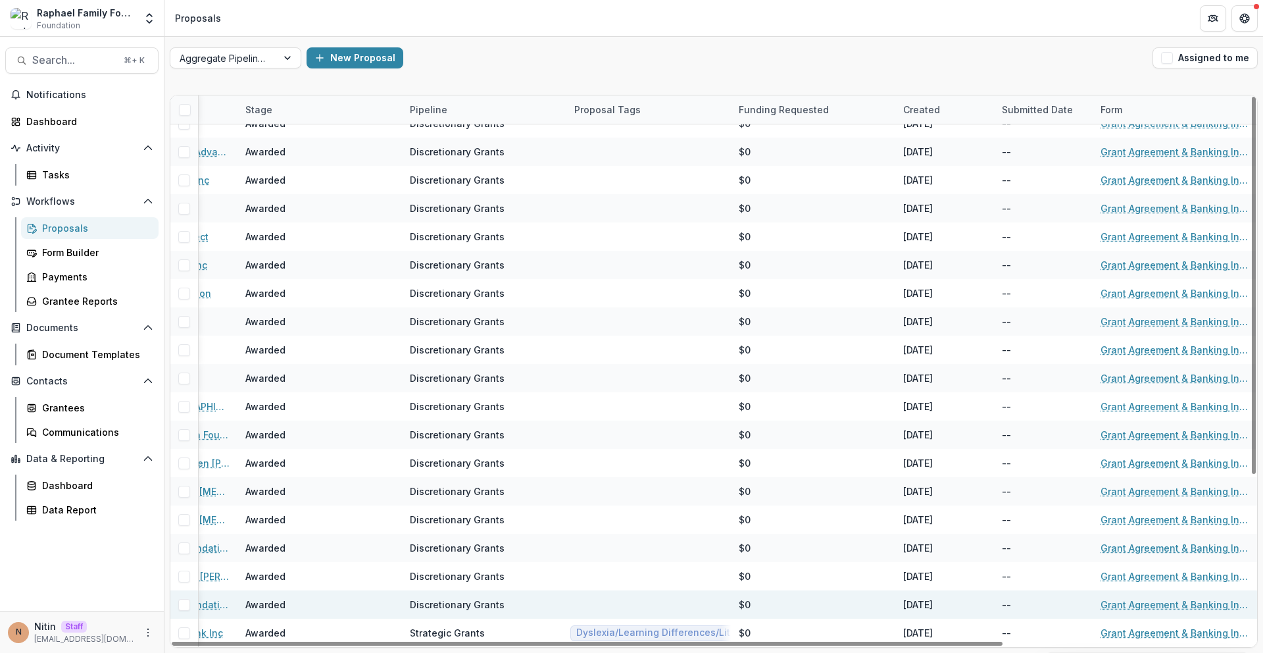
click at [521, 604] on div "Discretionary Grants" at bounding box center [484, 604] width 149 height 28
drag, startPoint x: 521, startPoint y: 606, endPoint x: 382, endPoint y: 599, distance: 139.0
click at [382, 599] on div "2023 Grant The [PERSON_NAME] Foundation Inc Awarded Discretionary Grants $0 [DA…" at bounding box center [552, 604] width 1410 height 28
copy div "Discretionary Grants"
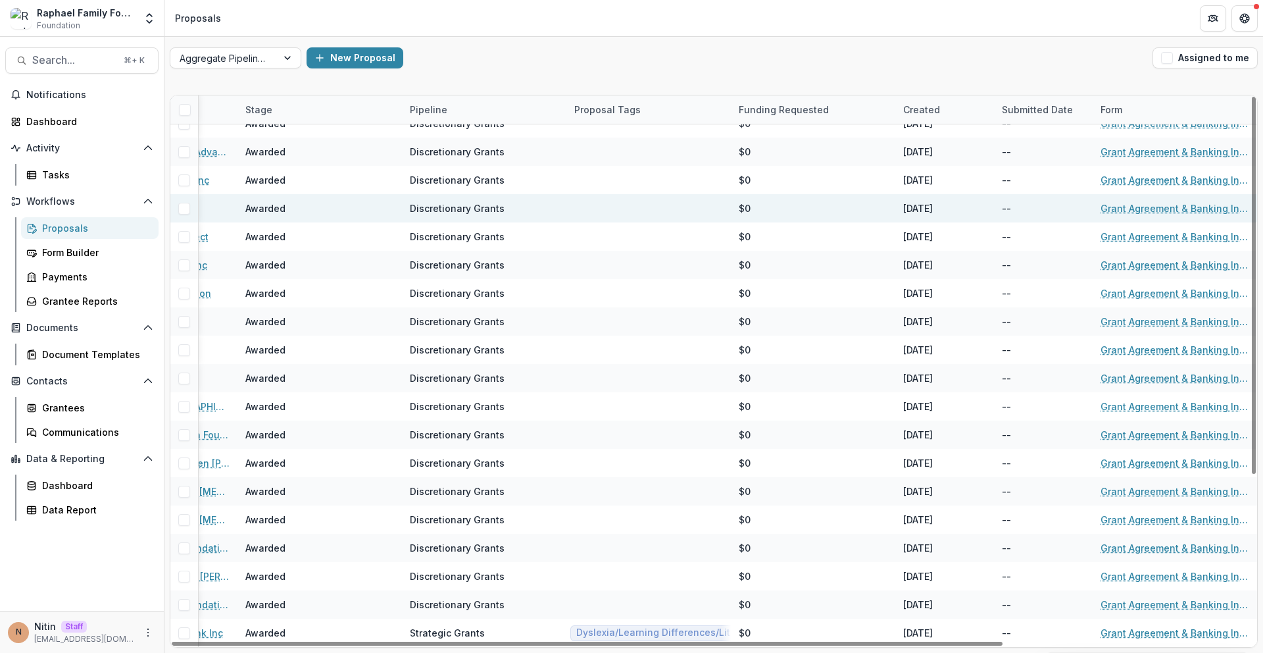
scroll to position [0, 323]
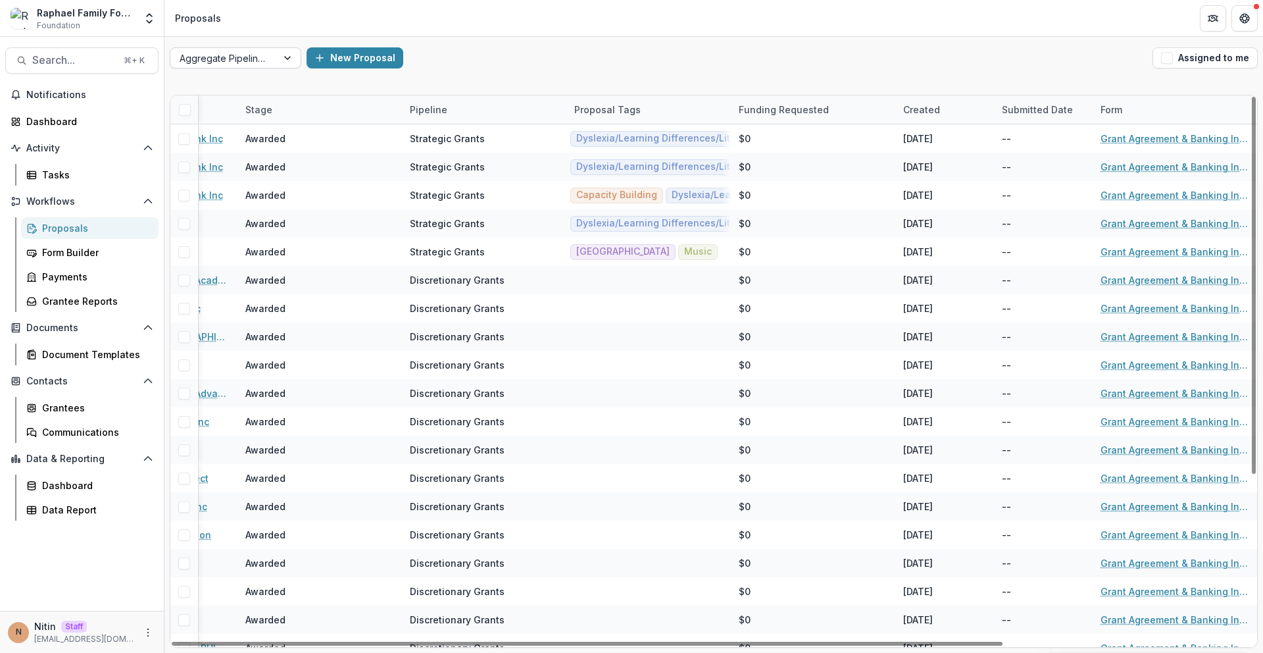
click at [261, 66] on div at bounding box center [224, 58] width 88 height 16
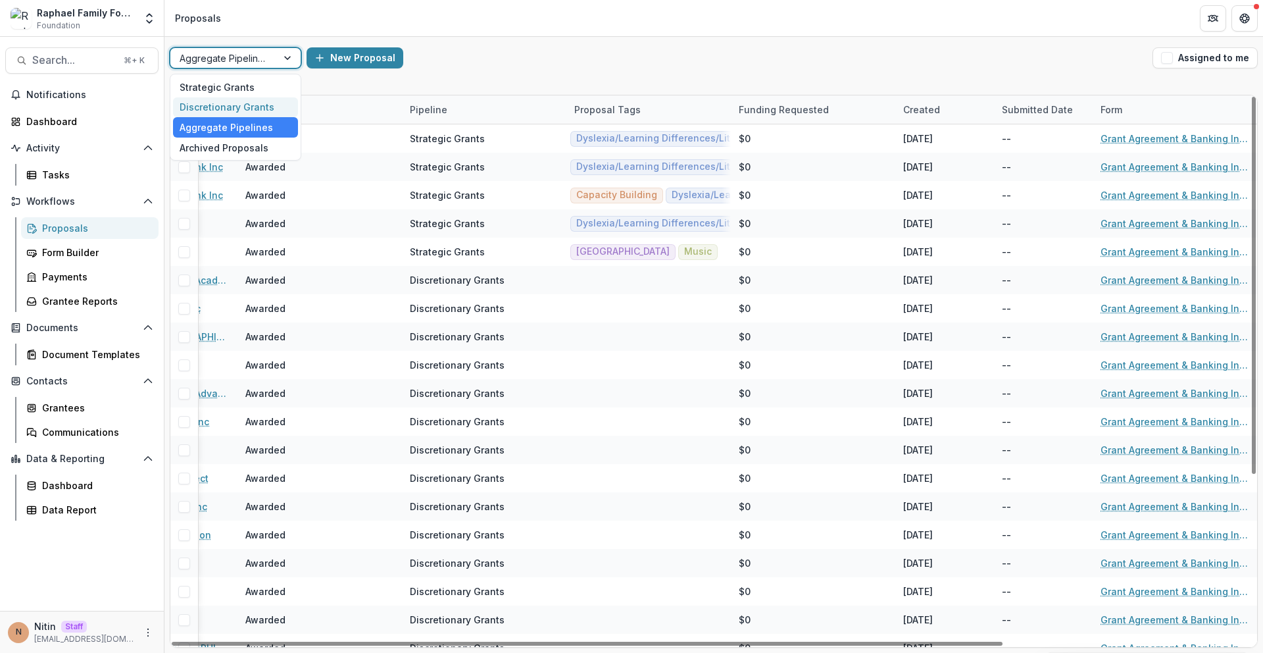
click at [249, 107] on div "Discretionary Grants" at bounding box center [235, 107] width 125 height 20
